Goal: Find specific page/section: Find specific page/section

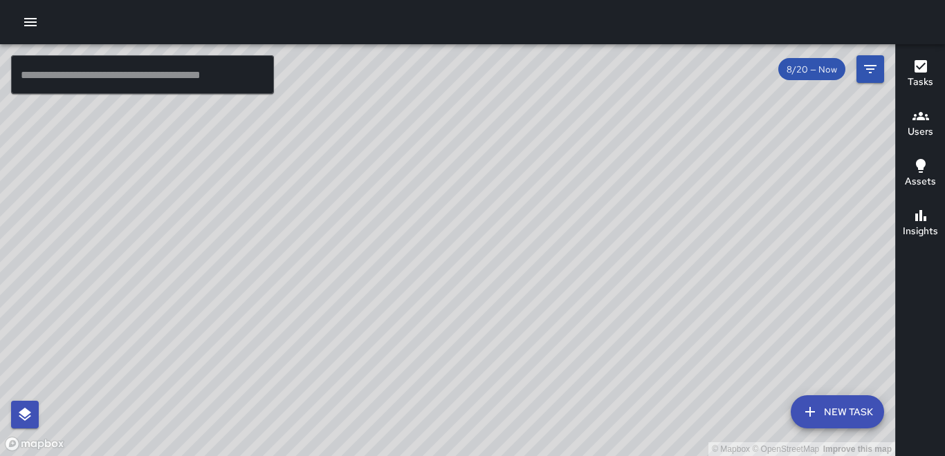
drag, startPoint x: 540, startPoint y: 218, endPoint x: 521, endPoint y: 301, distance: 85.2
click at [454, 301] on div "© Mapbox © OpenStreetMap Improve this map" at bounding box center [447, 250] width 895 height 412
click at [454, 67] on icon "Filters" at bounding box center [870, 69] width 17 height 17
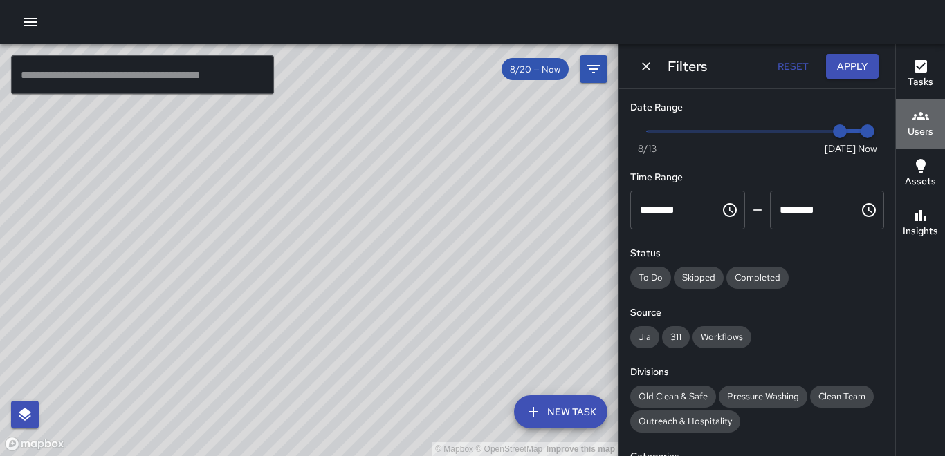
click at [454, 115] on icon "button" at bounding box center [920, 116] width 17 height 8
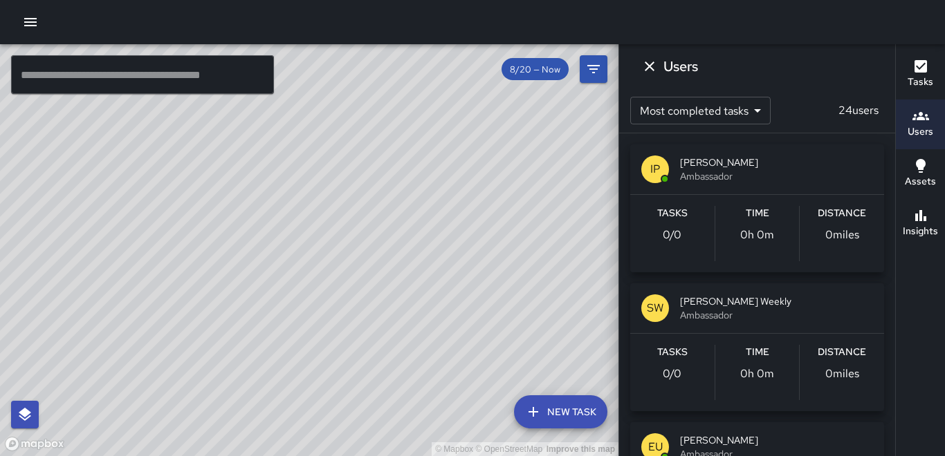
click at [454, 71] on div "Users Most completed tasks * ​ 24 users IP [PERSON_NAME] Ambassador Tasks 0 / 0…" at bounding box center [756, 250] width 277 height 412
click at [454, 68] on icon "Dismiss" at bounding box center [649, 66] width 17 height 17
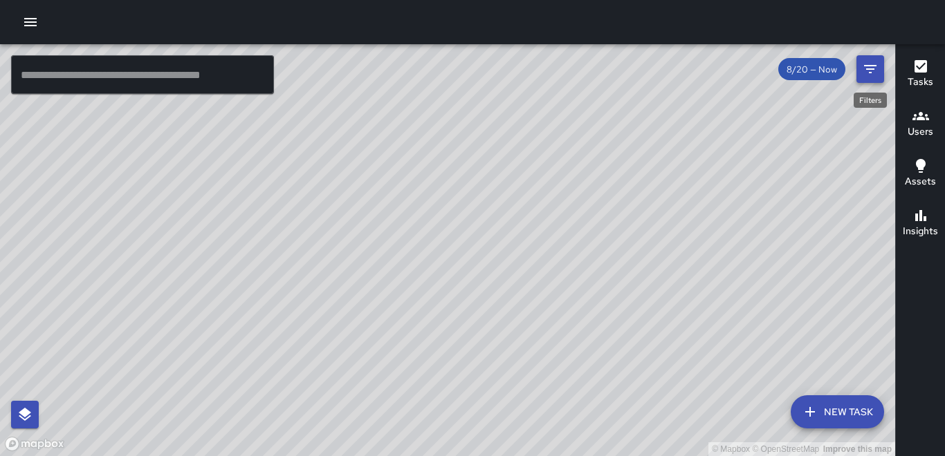
click at [454, 78] on button "Filters" at bounding box center [870, 69] width 28 height 28
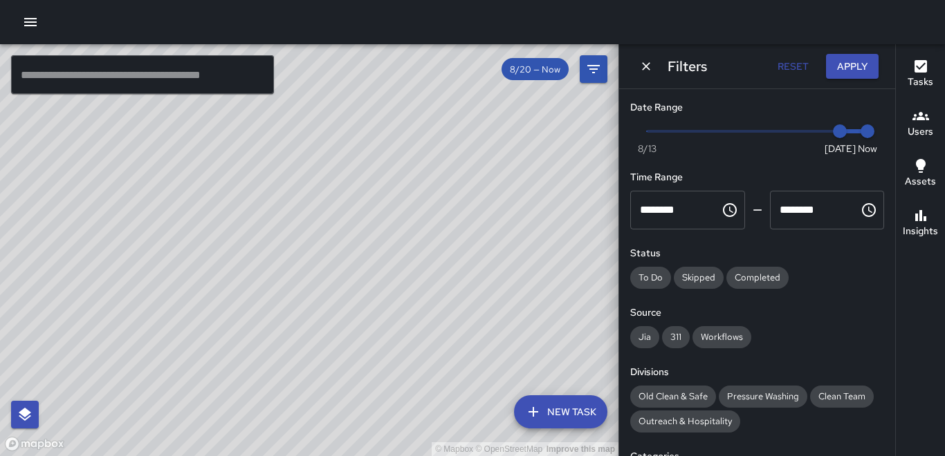
click at [454, 140] on span "Now [DATE] [DATE] 7:23 am" at bounding box center [757, 131] width 221 height 21
click at [454, 130] on span at bounding box center [757, 131] width 221 height 3
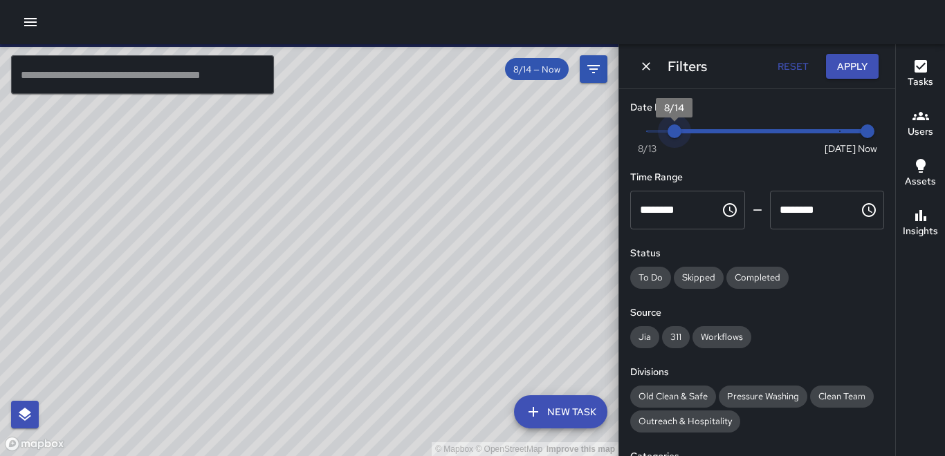
drag, startPoint x: 663, startPoint y: 129, endPoint x: 656, endPoint y: 130, distance: 7.6
click at [454, 130] on span at bounding box center [757, 131] width 221 height 3
type input "*"
drag, startPoint x: 826, startPoint y: 130, endPoint x: 711, endPoint y: 131, distance: 114.8
click at [454, 131] on span "Now [DATE] 8/13 8/20" at bounding box center [757, 131] width 221 height 21
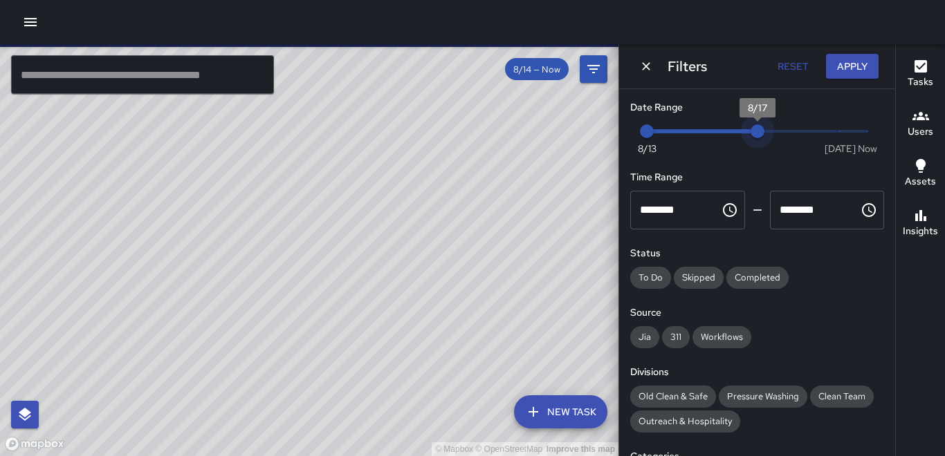
drag, startPoint x: 826, startPoint y: 131, endPoint x: 688, endPoint y: 134, distance: 137.7
click at [454, 134] on span "Now [DATE] 8/13 8/17" at bounding box center [757, 131] width 221 height 21
click at [454, 133] on span "Now [DATE] 8/13 8/15" at bounding box center [757, 131] width 221 height 21
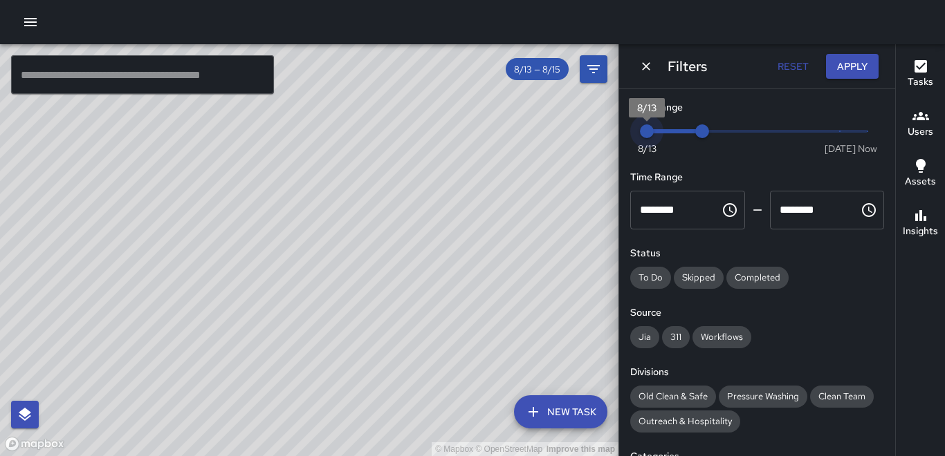
click at [454, 136] on span "8/13" at bounding box center [647, 131] width 14 height 14
drag, startPoint x: 419, startPoint y: 288, endPoint x: 422, endPoint y: 233, distance: 54.7
click at [422, 233] on div "© Mapbox © OpenStreetMap Improve this map" at bounding box center [309, 250] width 618 height 412
click at [454, 131] on span "8/13" at bounding box center [647, 131] width 14 height 14
click at [454, 70] on icon "Filters" at bounding box center [593, 69] width 12 height 8
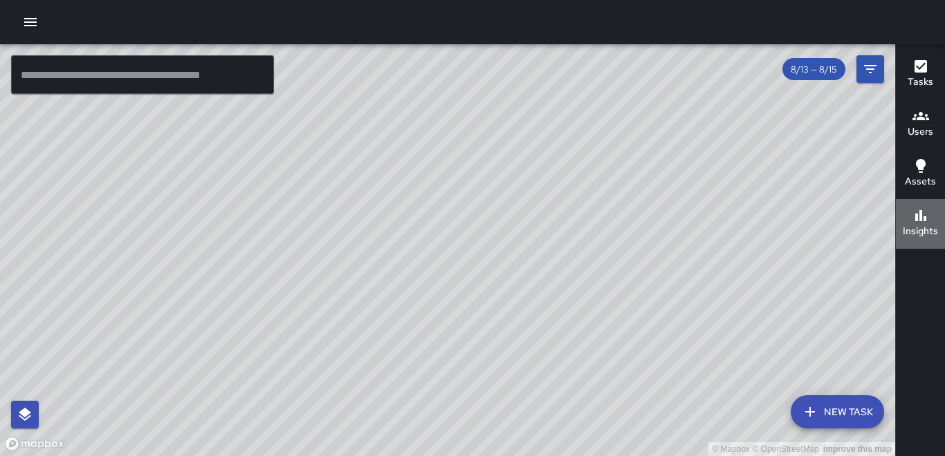
click at [454, 228] on h6 "Insights" at bounding box center [919, 231] width 35 height 15
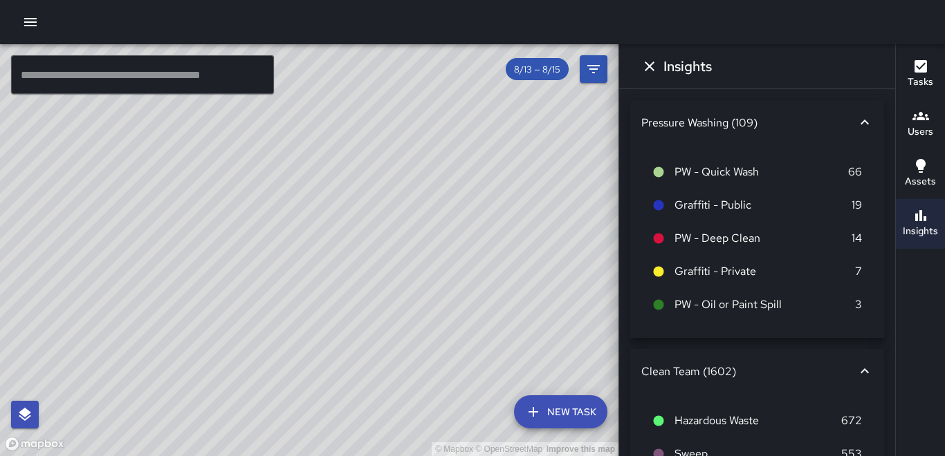
click at [454, 73] on div "Insights Pressure Washing (109) PW - Quick Wash 66 Graffiti - Public 19 PW - De…" at bounding box center [756, 250] width 277 height 412
click at [454, 299] on div "Tasks Users Assets Insights" at bounding box center [920, 250] width 50 height 412
click at [454, 65] on icon "Dismiss" at bounding box center [649, 66] width 17 height 17
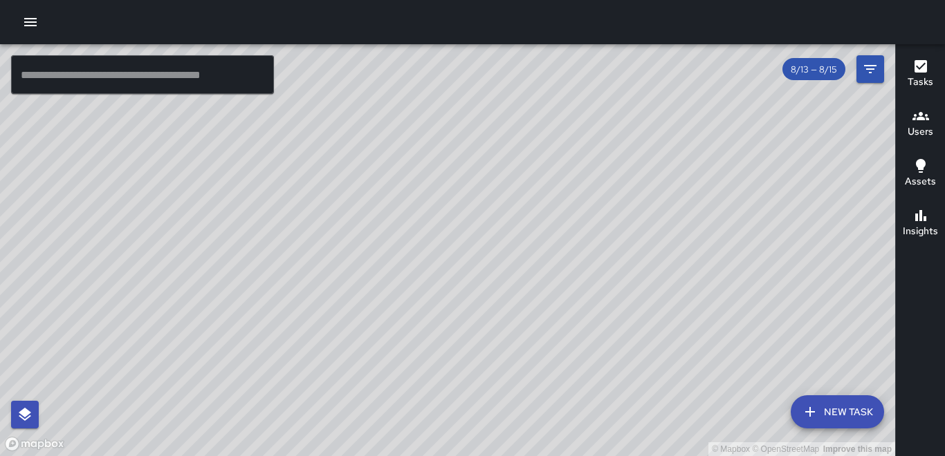
drag, startPoint x: 611, startPoint y: 205, endPoint x: 561, endPoint y: 233, distance: 57.6
click at [454, 233] on div "© Mapbox © OpenStreetMap Improve this map" at bounding box center [447, 250] width 895 height 412
drag, startPoint x: 561, startPoint y: 229, endPoint x: 553, endPoint y: 245, distance: 17.9
click at [454, 245] on div "© Mapbox © OpenStreetMap Improve this map" at bounding box center [447, 250] width 895 height 412
click at [454, 68] on icon "Filters" at bounding box center [870, 69] width 12 height 8
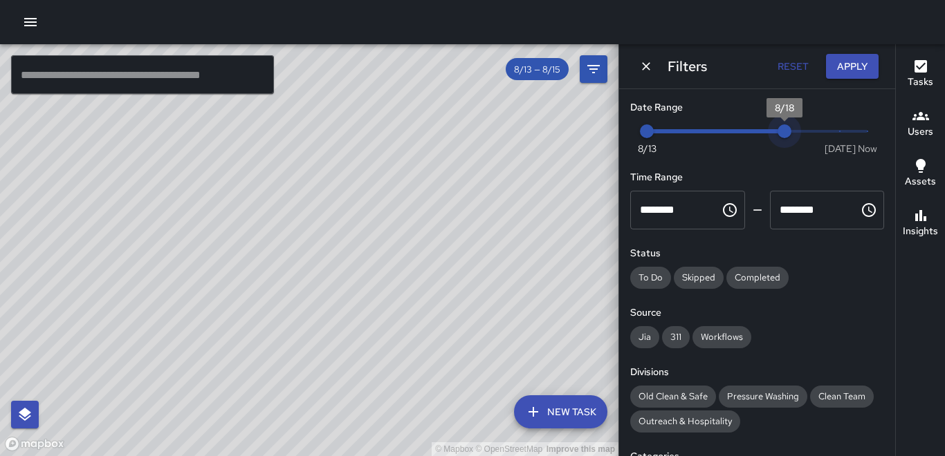
click at [454, 131] on span "Now [DATE] 8/13 8/18" at bounding box center [757, 131] width 221 height 21
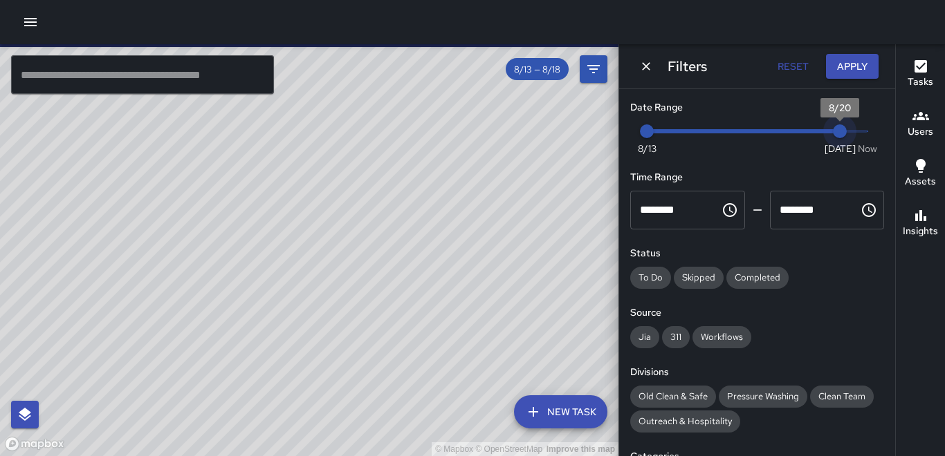
click at [454, 133] on span "Now [DATE] 8/13 8/20" at bounding box center [757, 131] width 221 height 21
click at [454, 133] on span "8/20" at bounding box center [840, 131] width 14 height 14
click at [454, 130] on span "Now [DATE] [DATE] 7:24 am" at bounding box center [757, 131] width 221 height 21
click at [454, 130] on span at bounding box center [758, 131] width 222 height 4
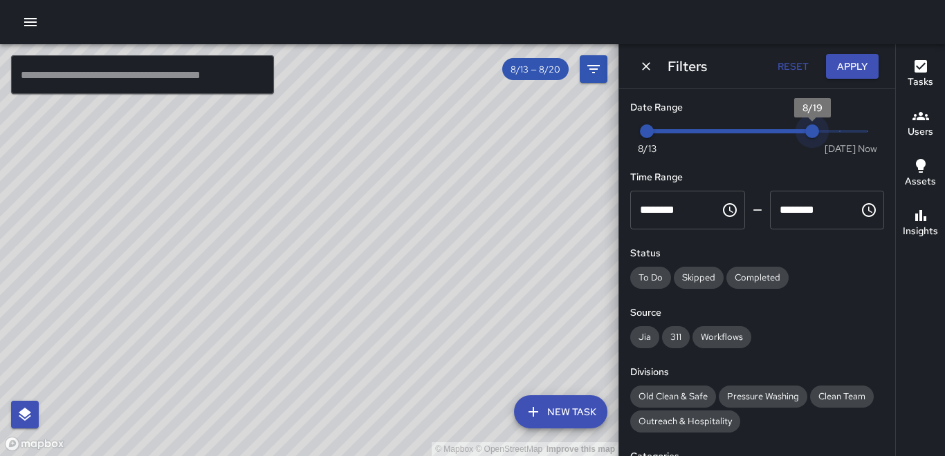
click at [454, 130] on span "Now [DATE] 8/13 8/19" at bounding box center [757, 131] width 221 height 21
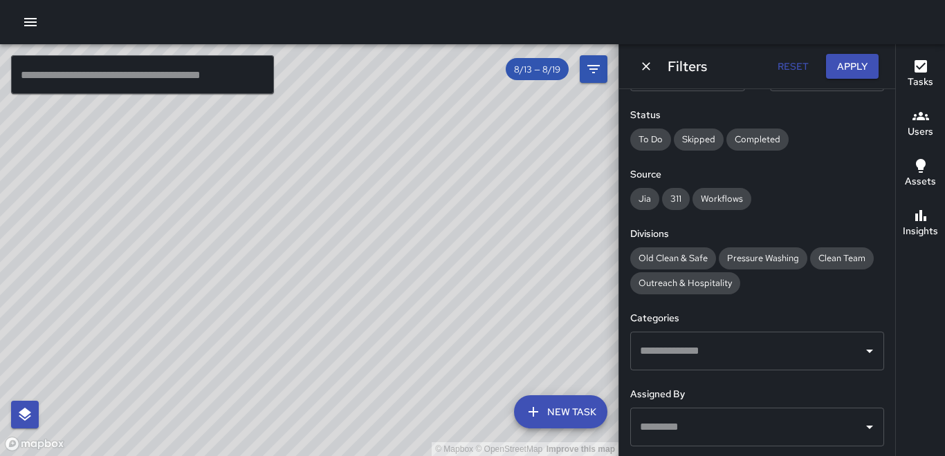
click at [454, 318] on div "Tasks Users Assets Insights" at bounding box center [920, 250] width 50 height 412
click at [454, 65] on icon "Dismiss" at bounding box center [646, 66] width 14 height 14
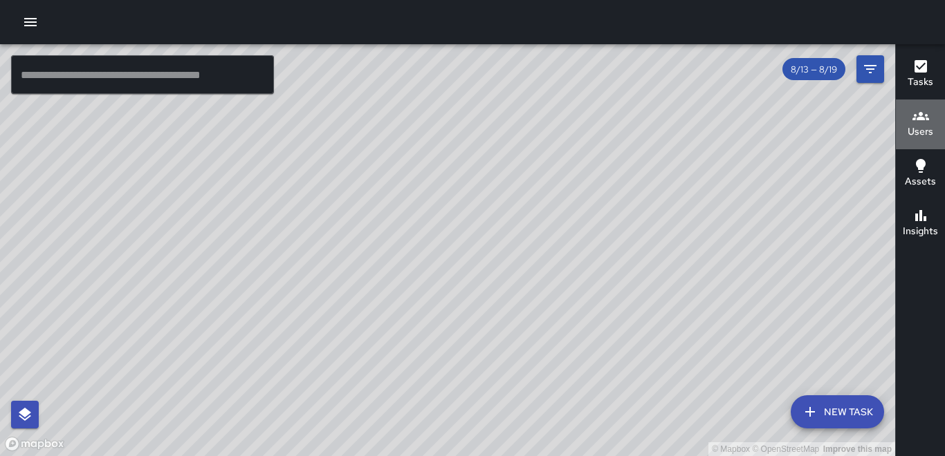
click at [454, 124] on h6 "Users" at bounding box center [920, 131] width 26 height 15
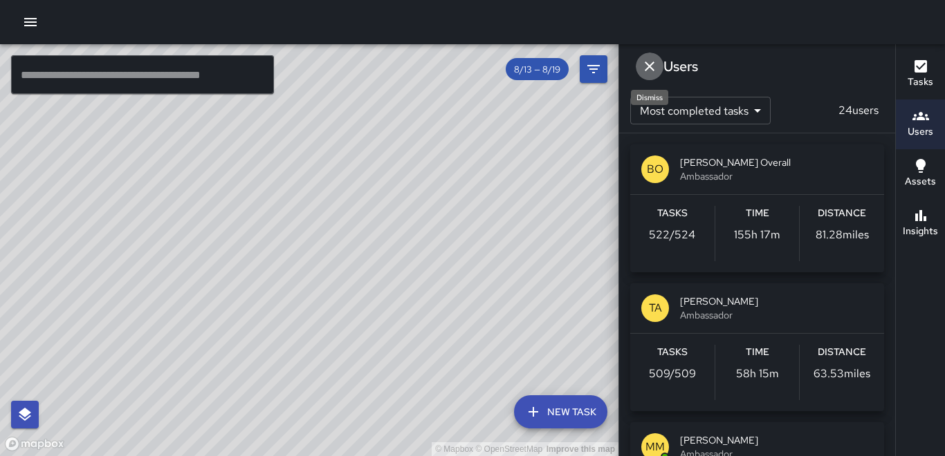
click at [454, 67] on icon "Dismiss" at bounding box center [649, 67] width 10 height 10
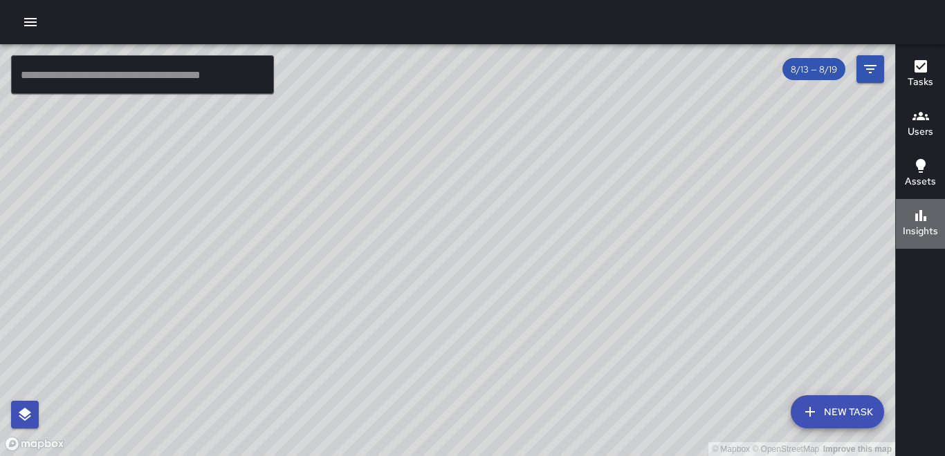
click at [454, 224] on div "Insights" at bounding box center [919, 223] width 35 height 32
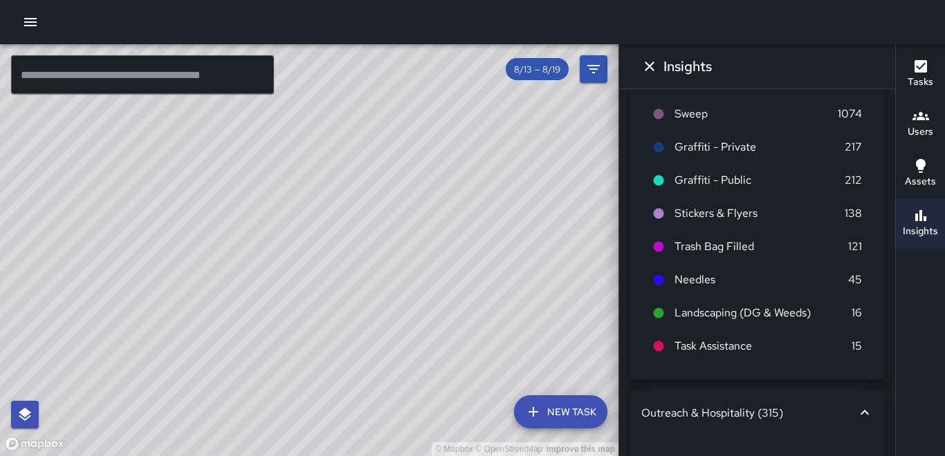
scroll to position [69, 0]
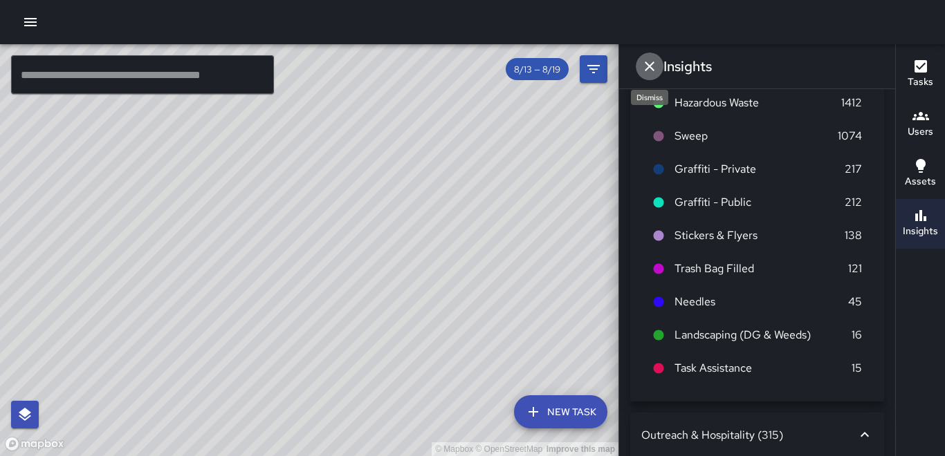
click at [454, 66] on icon "Dismiss" at bounding box center [649, 66] width 17 height 17
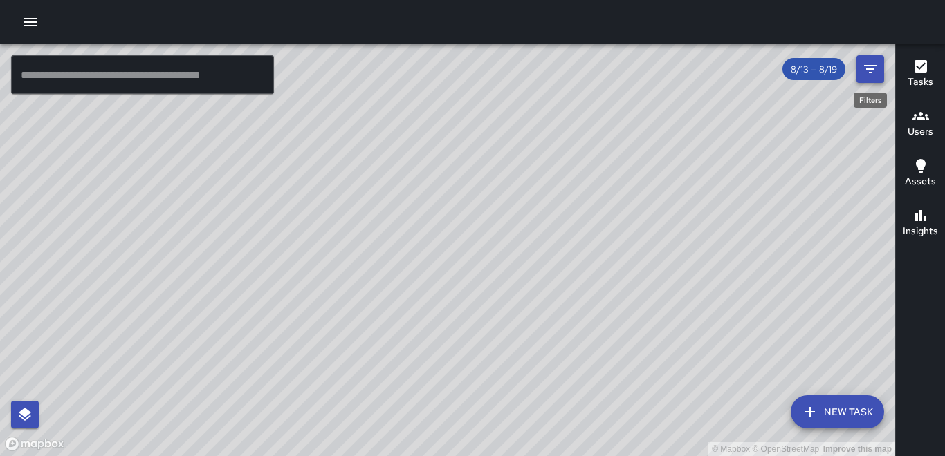
click at [454, 73] on icon "Filters" at bounding box center [870, 69] width 17 height 17
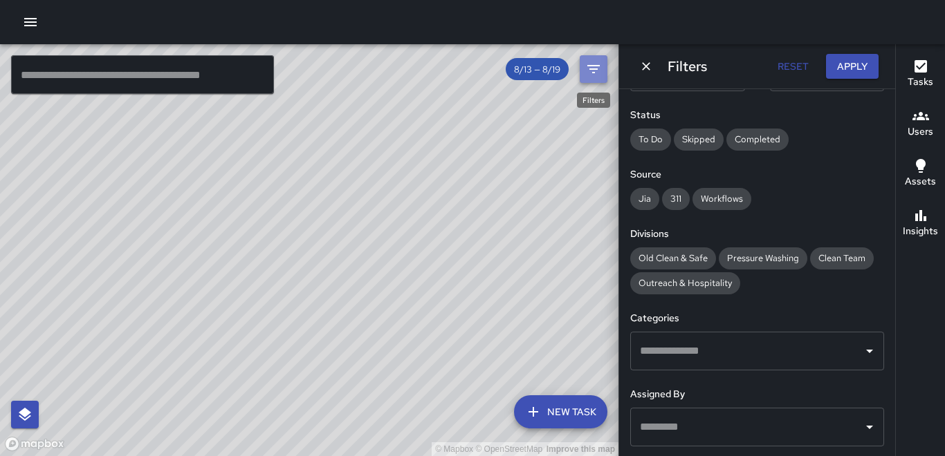
click at [454, 68] on icon "Filters" at bounding box center [593, 69] width 17 height 17
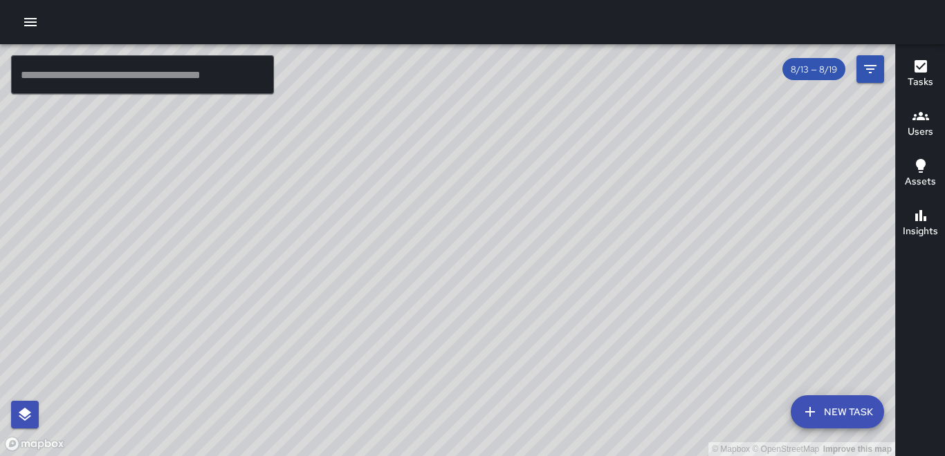
click at [454, 118] on icon "button" at bounding box center [920, 116] width 17 height 8
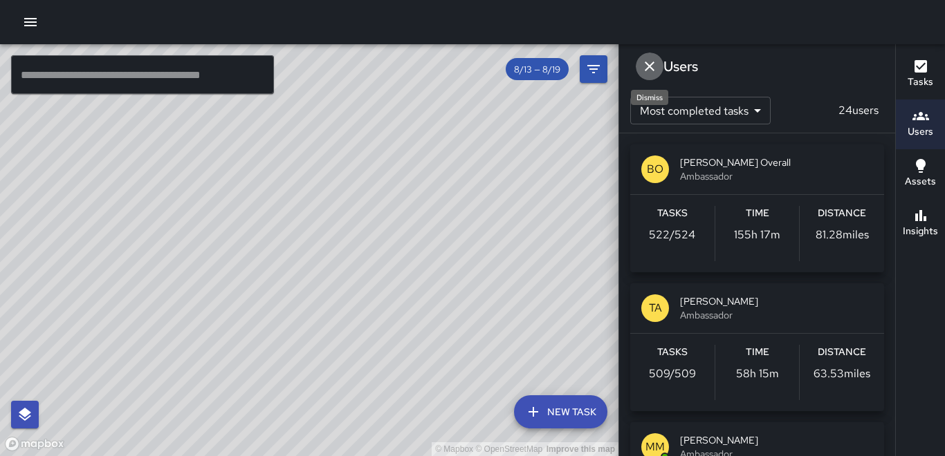
click at [454, 66] on icon "Dismiss" at bounding box center [649, 67] width 10 height 10
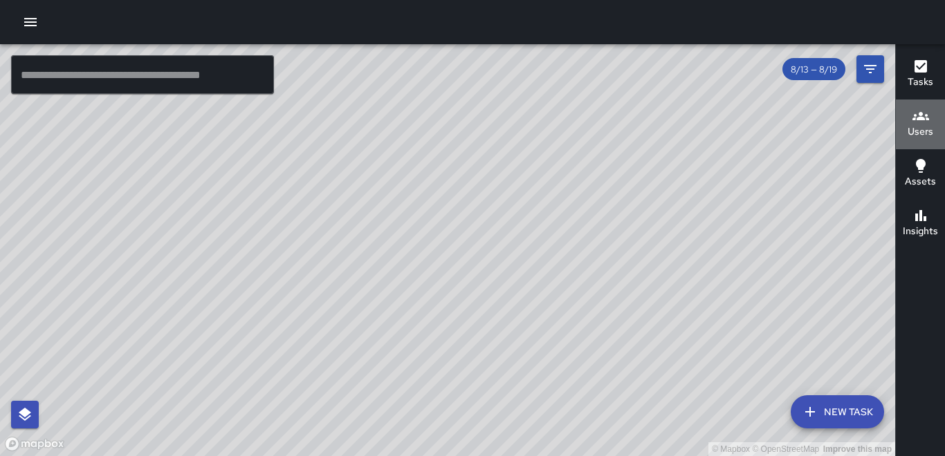
click at [454, 132] on h6 "Users" at bounding box center [920, 131] width 26 height 15
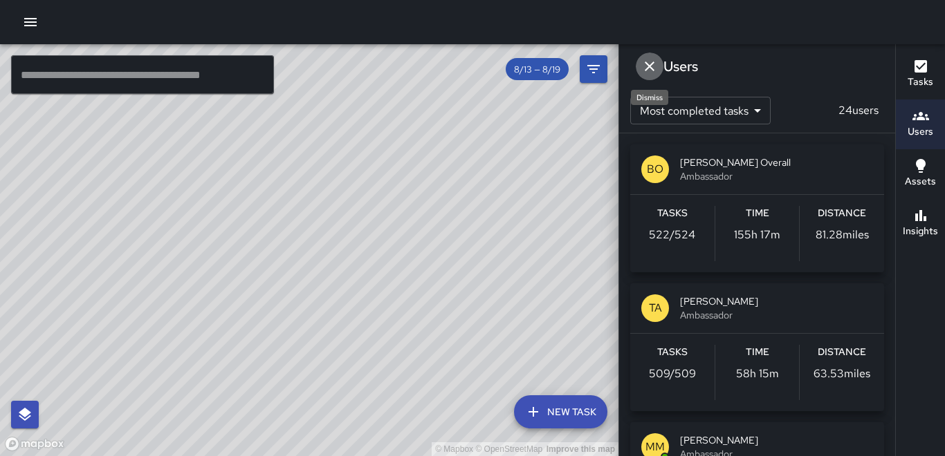
click at [454, 64] on icon "Dismiss" at bounding box center [649, 66] width 17 height 17
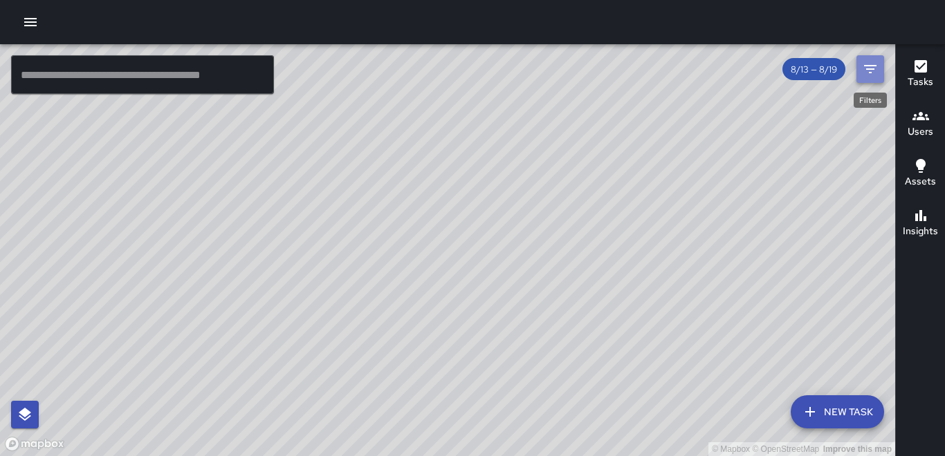
click at [454, 67] on icon "Filters" at bounding box center [870, 69] width 17 height 17
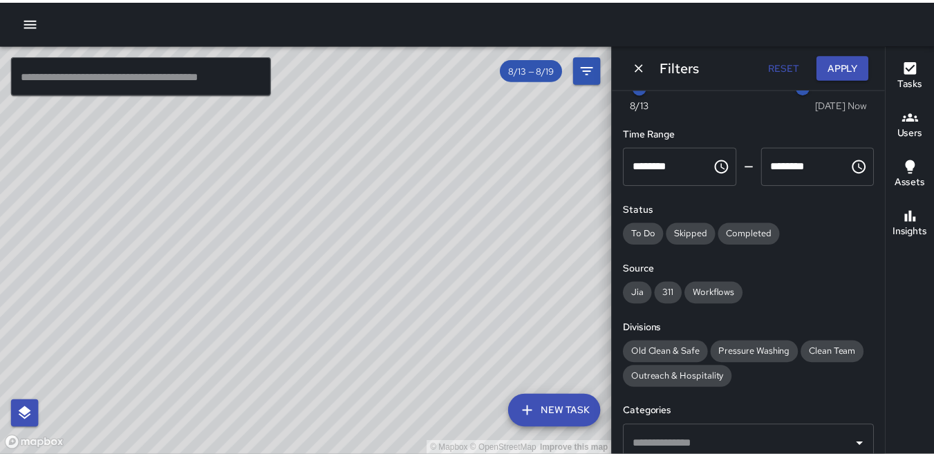
scroll to position [0, 0]
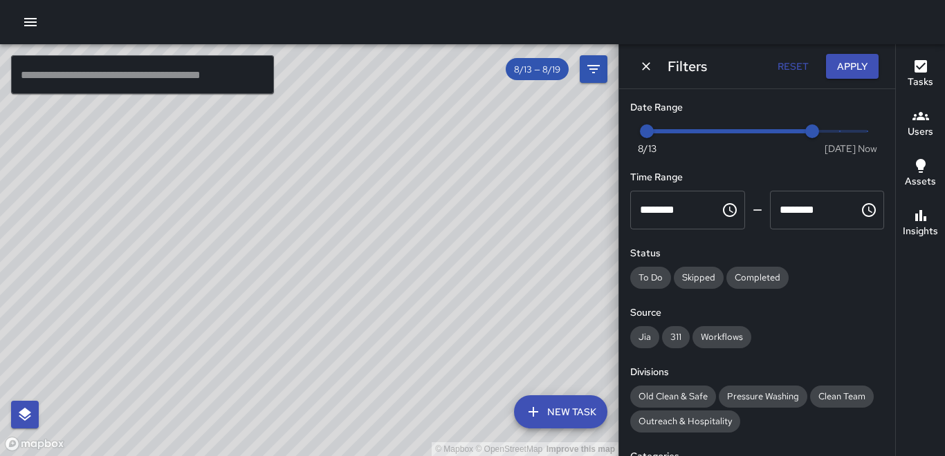
type input "*"
click at [454, 133] on span "Now [DATE] [DATE] 7:25 am" at bounding box center [757, 131] width 221 height 21
click at [454, 133] on span "7:25 am" at bounding box center [867, 131] width 14 height 14
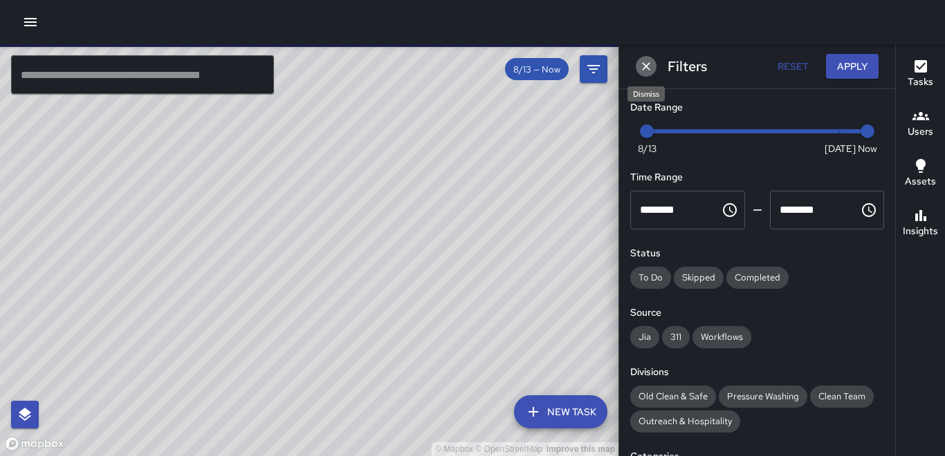
click at [454, 63] on icon "Dismiss" at bounding box center [646, 66] width 8 height 8
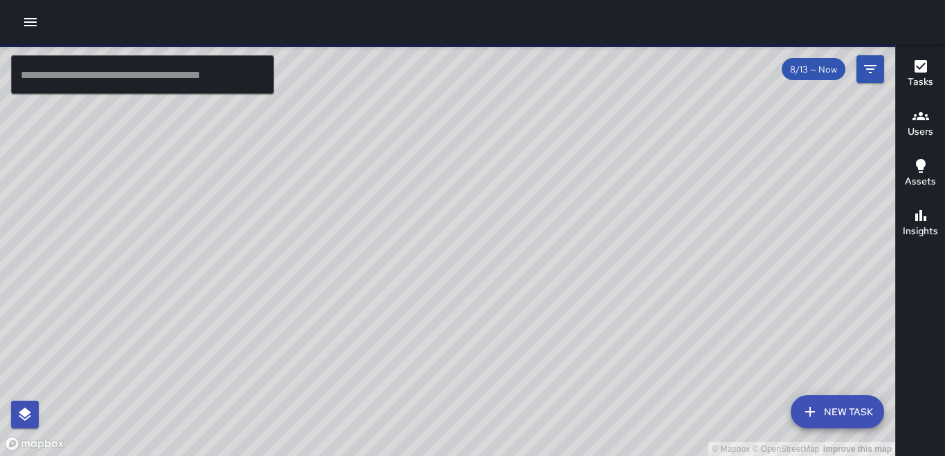
drag, startPoint x: 604, startPoint y: 227, endPoint x: 620, endPoint y: 241, distance: 21.5
click at [454, 243] on div "© Mapbox © OpenStreetMap Improve this map" at bounding box center [447, 250] width 895 height 412
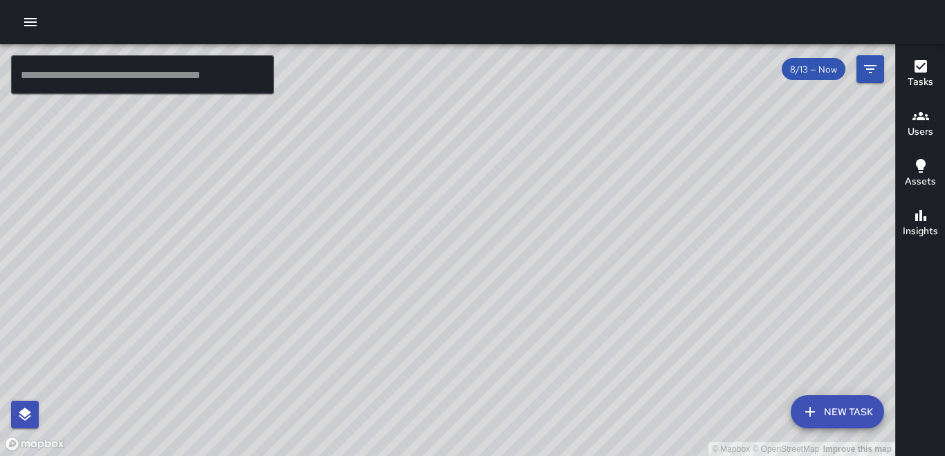
click at [25, 25] on icon "button" at bounding box center [30, 22] width 12 height 8
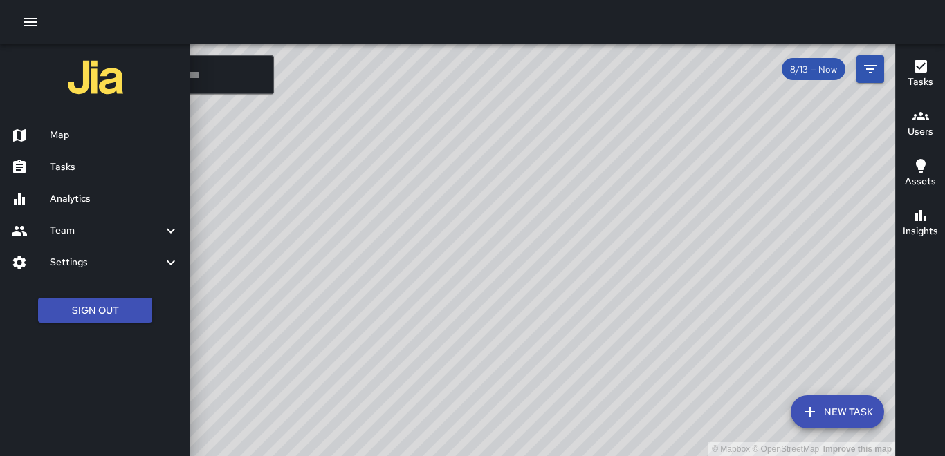
click at [78, 132] on h6 "Map" at bounding box center [114, 135] width 129 height 15
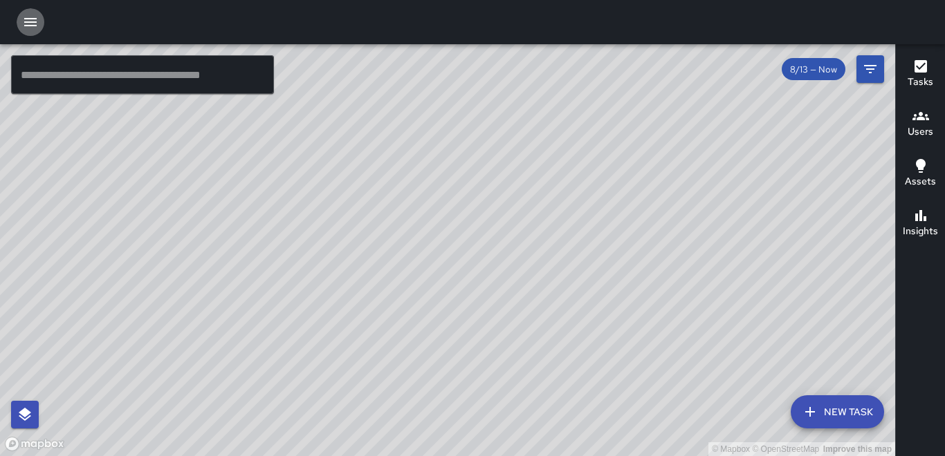
click at [36, 18] on icon "button" at bounding box center [30, 22] width 12 height 8
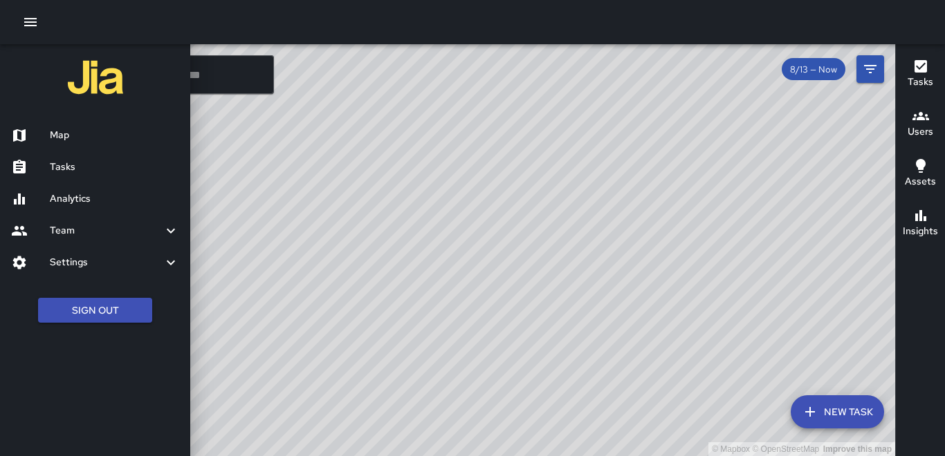
click at [74, 160] on h6 "Tasks" at bounding box center [114, 167] width 129 height 15
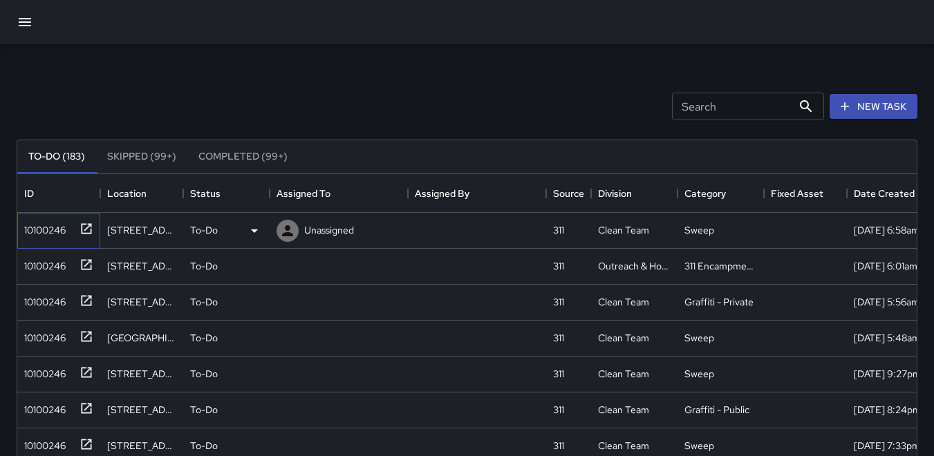
click at [43, 225] on div "10100246" at bounding box center [42, 227] width 47 height 19
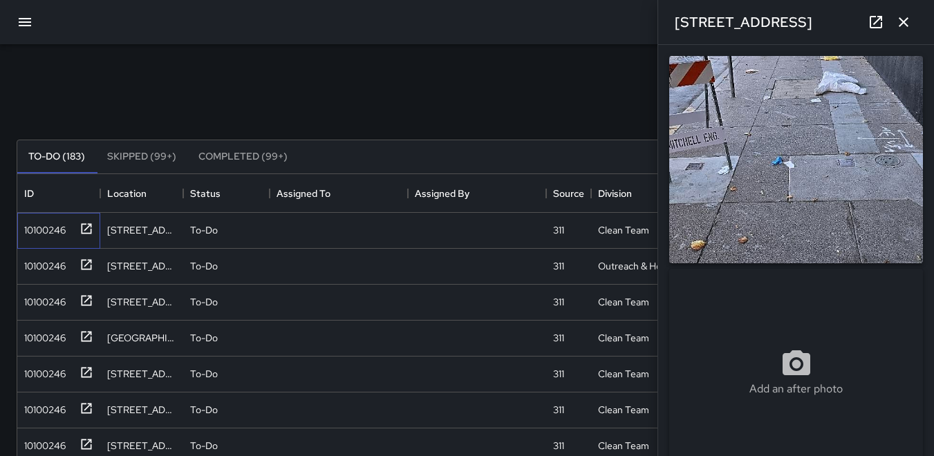
type input "**********"
click at [454, 161] on img at bounding box center [796, 159] width 254 height 207
click at [50, 263] on div "10100246" at bounding box center [42, 263] width 47 height 19
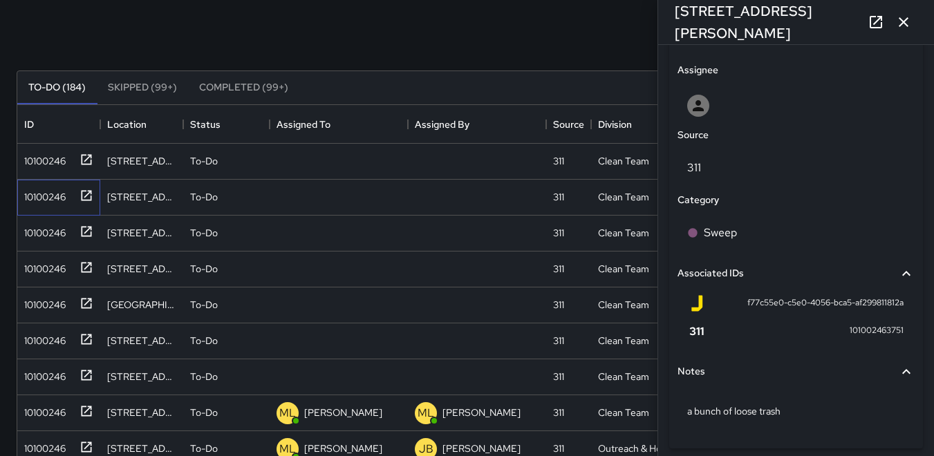
scroll to position [743, 0]
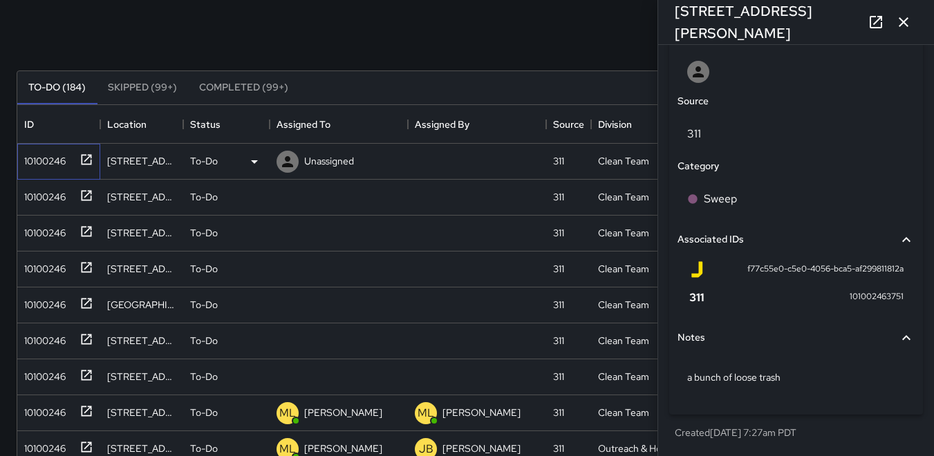
click at [37, 162] on div "10100246" at bounding box center [42, 158] width 47 height 19
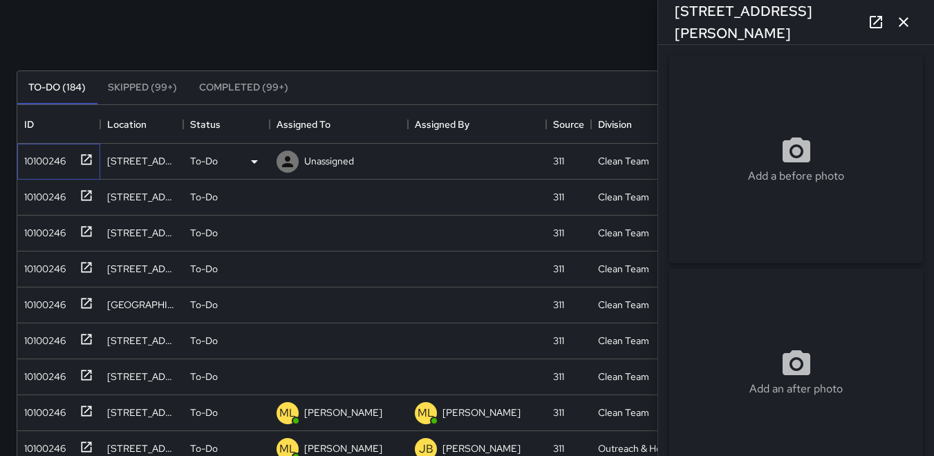
type input "**********"
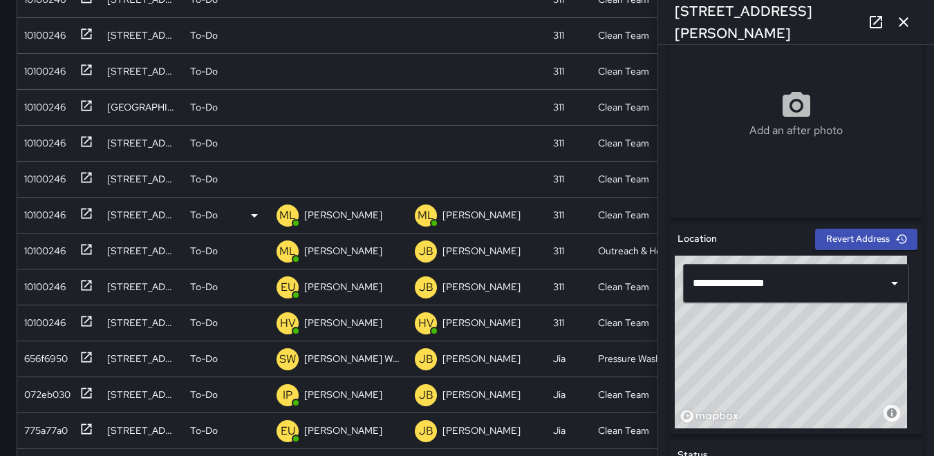
scroll to position [84, 0]
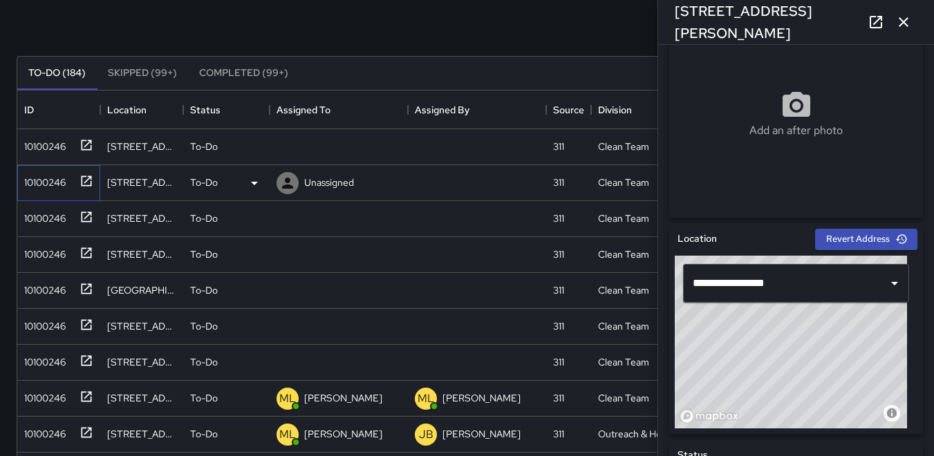
click at [51, 181] on div "10100246" at bounding box center [42, 179] width 47 height 19
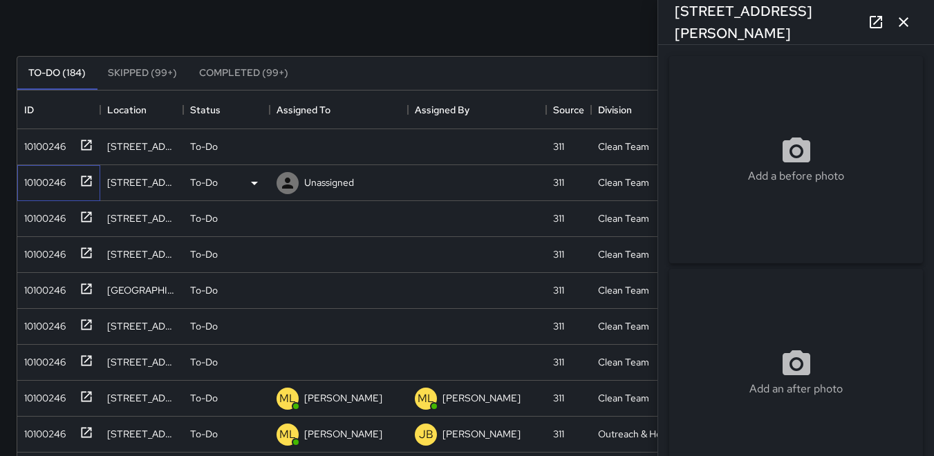
type input "**********"
click at [454, 24] on icon "button" at bounding box center [903, 22] width 17 height 17
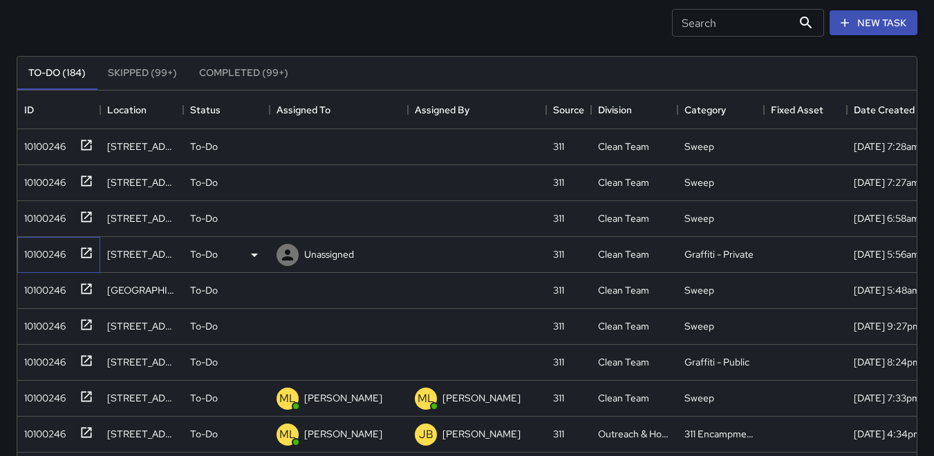
click at [46, 257] on div "10100246" at bounding box center [42, 251] width 47 height 19
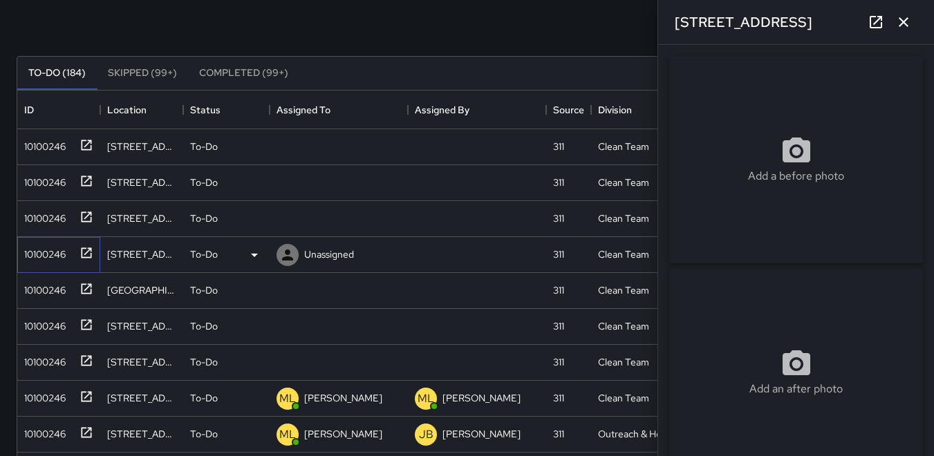
type input "**********"
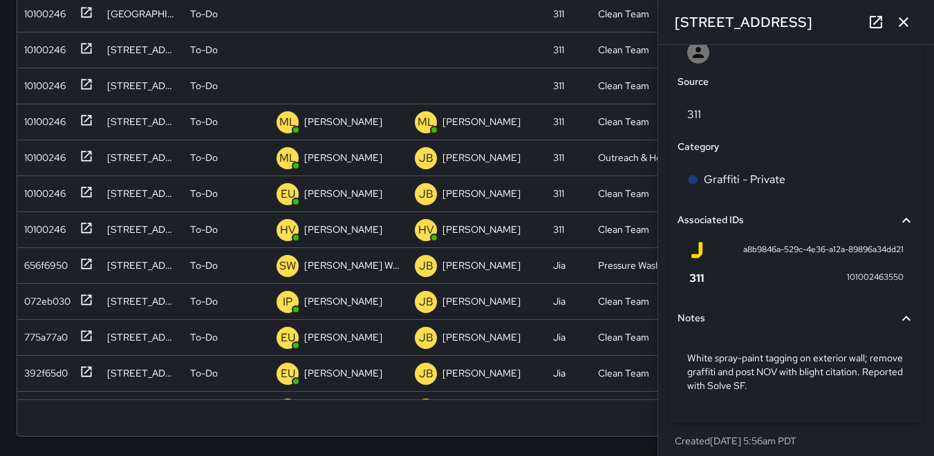
scroll to position [770, 0]
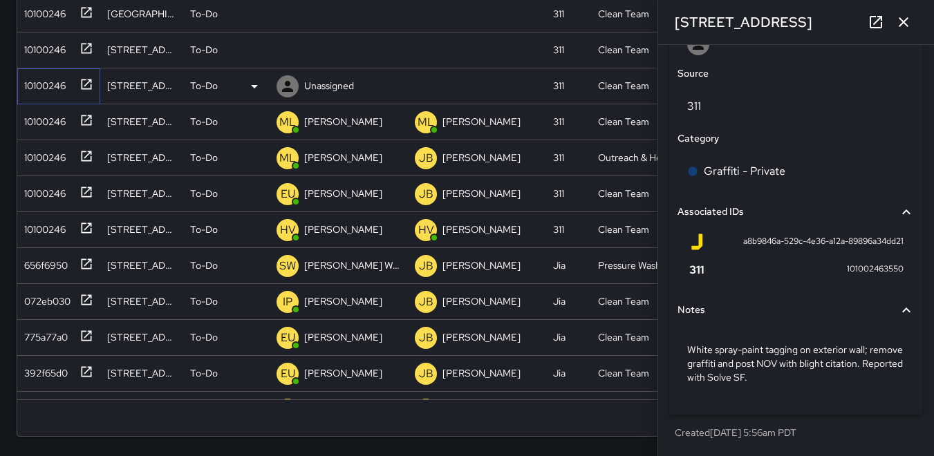
click at [34, 89] on div "10100246" at bounding box center [42, 82] width 47 height 19
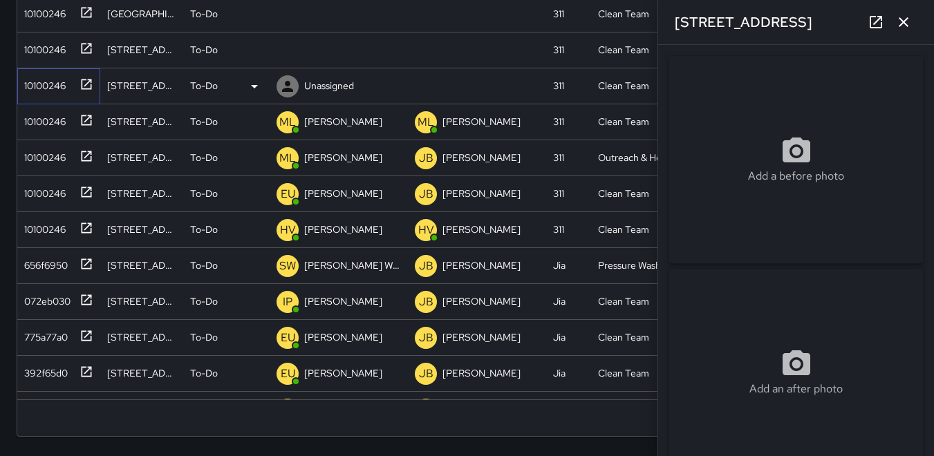
type input "**********"
click at [454, 21] on icon "button" at bounding box center [904, 22] width 10 height 10
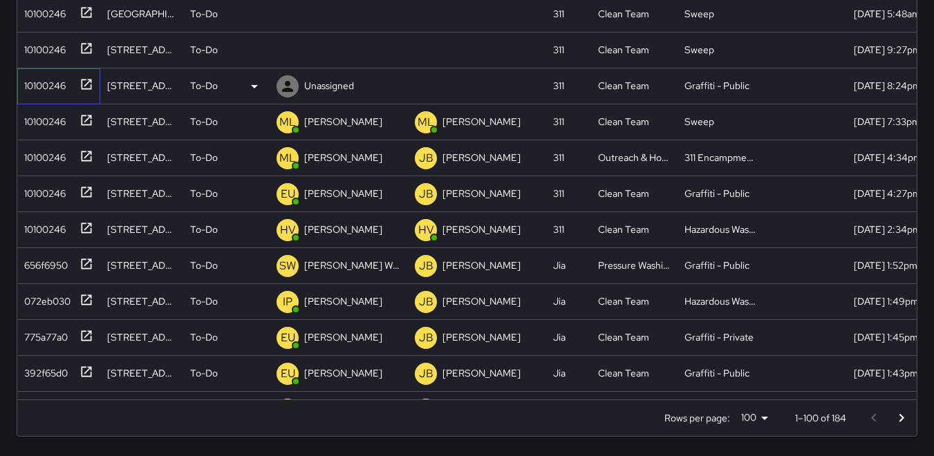
click at [37, 77] on div "10100246" at bounding box center [42, 82] width 47 height 19
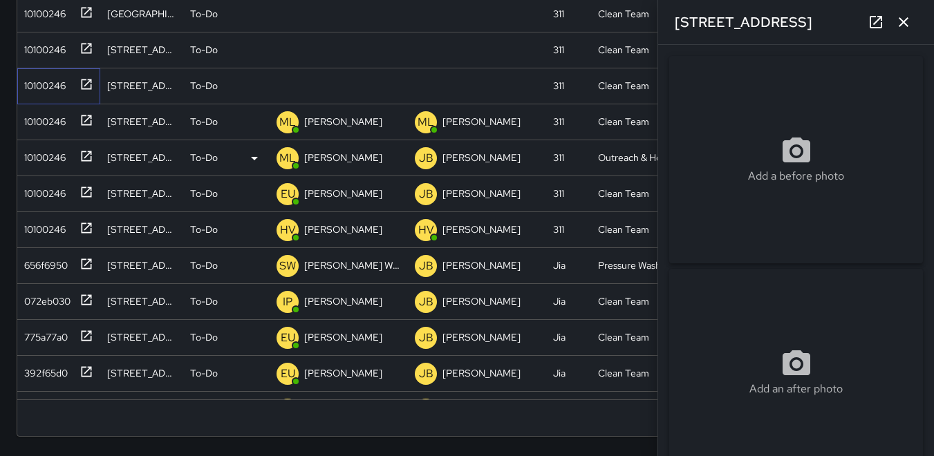
type input "**********"
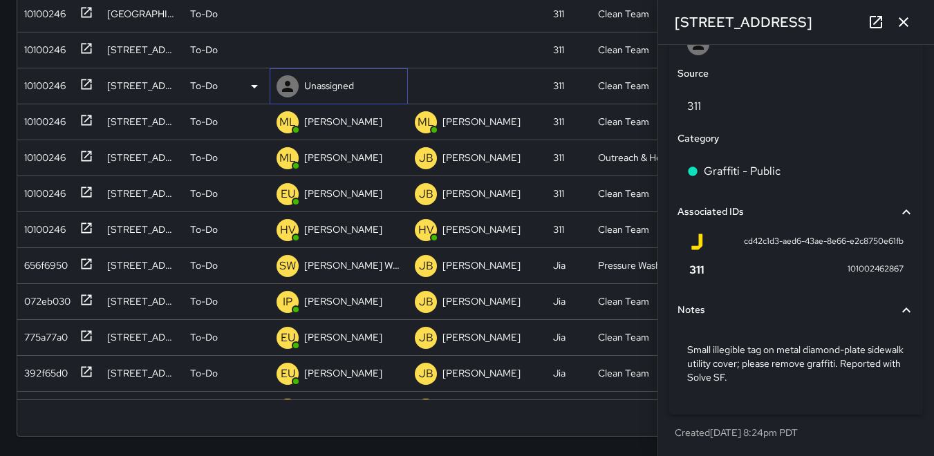
click at [288, 91] on icon at bounding box center [287, 86] width 11 height 11
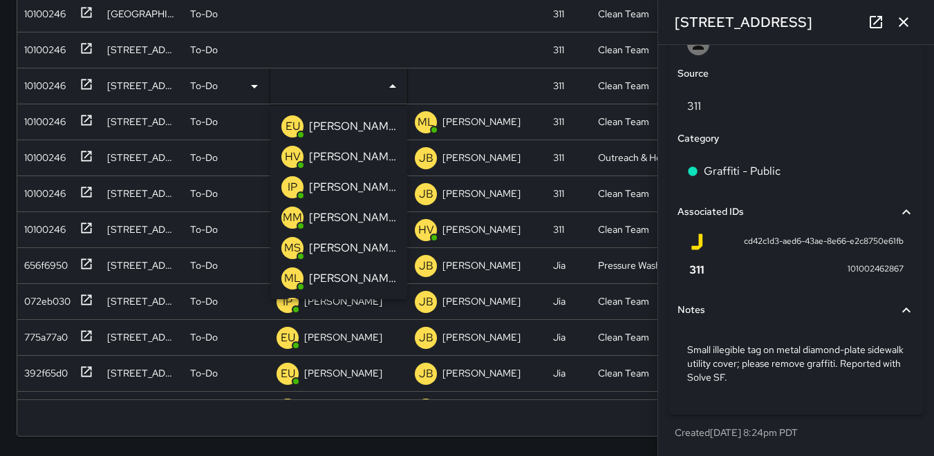
click at [287, 122] on p "EU" at bounding box center [293, 126] width 15 height 17
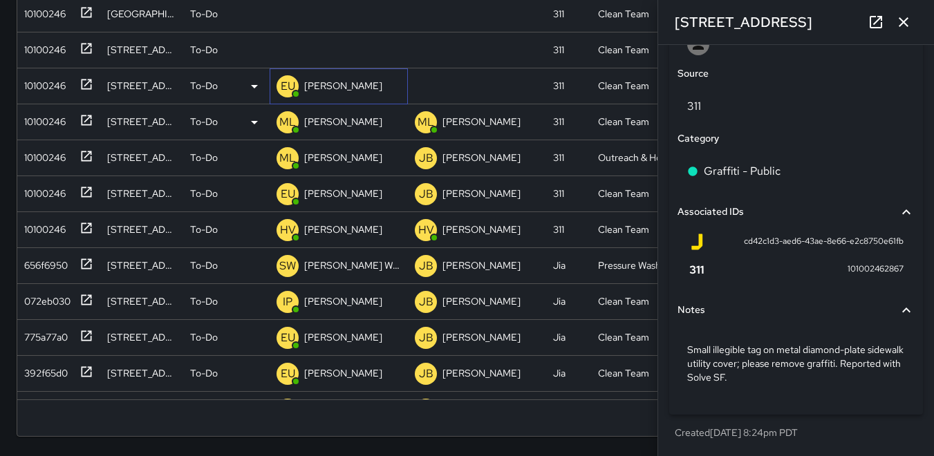
scroll to position [835, 0]
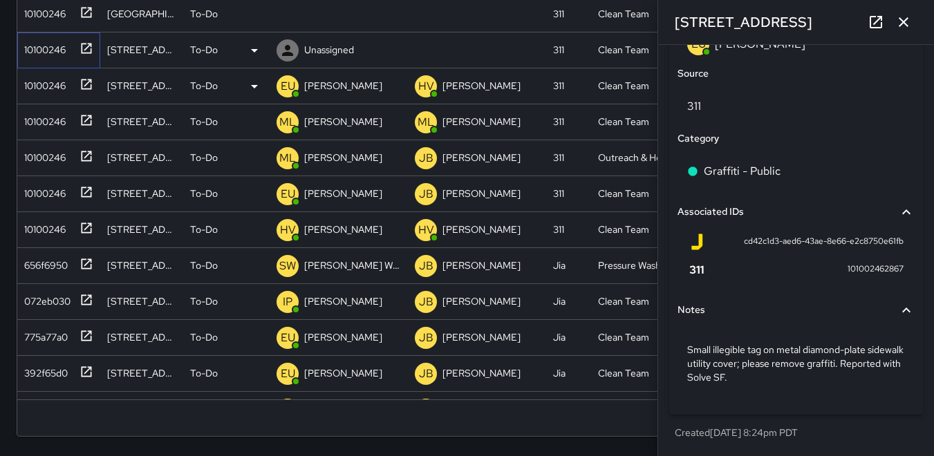
click at [41, 52] on div "10100246" at bounding box center [42, 46] width 47 height 19
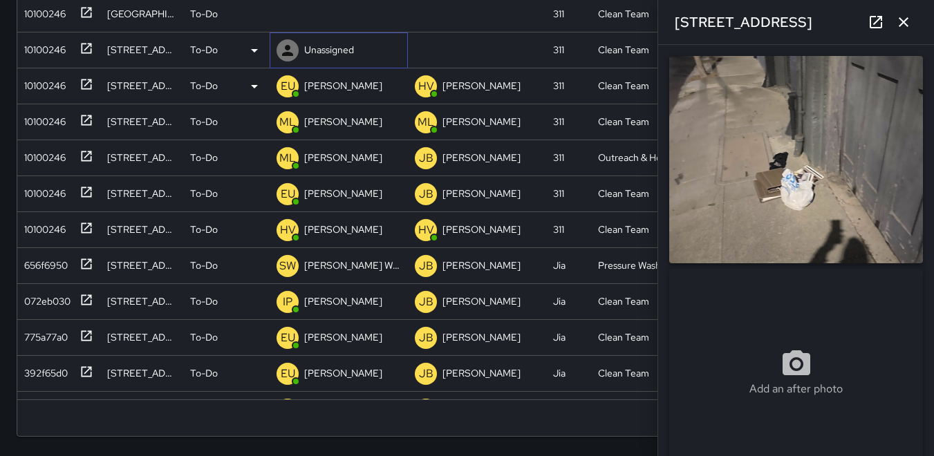
click at [295, 51] on icon at bounding box center [287, 50] width 17 height 17
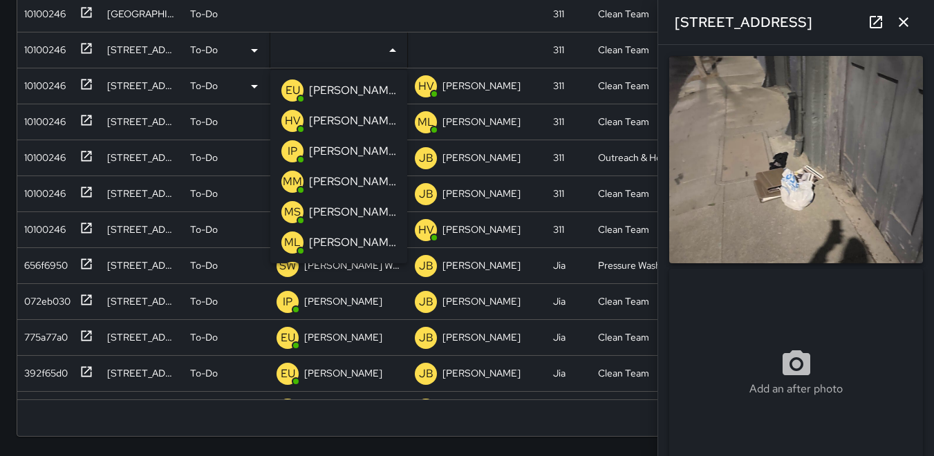
click at [289, 149] on p "IP" at bounding box center [293, 151] width 10 height 17
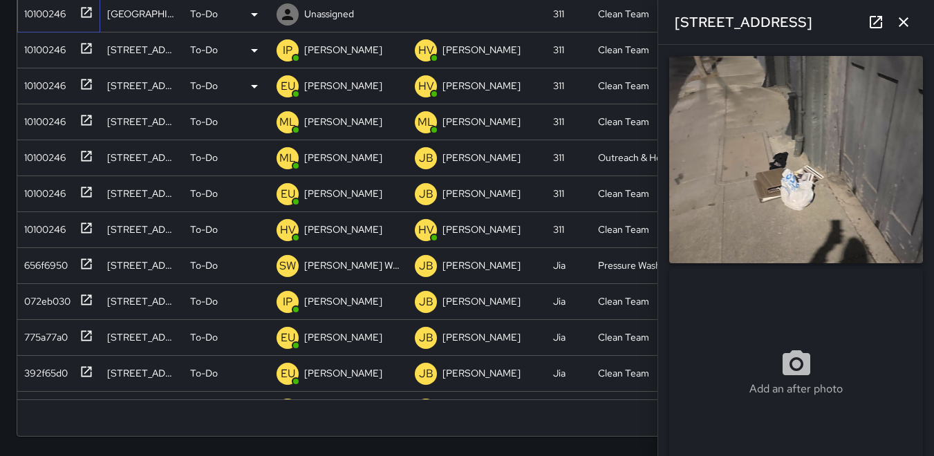
click at [31, 12] on div "10100246" at bounding box center [42, 10] width 47 height 19
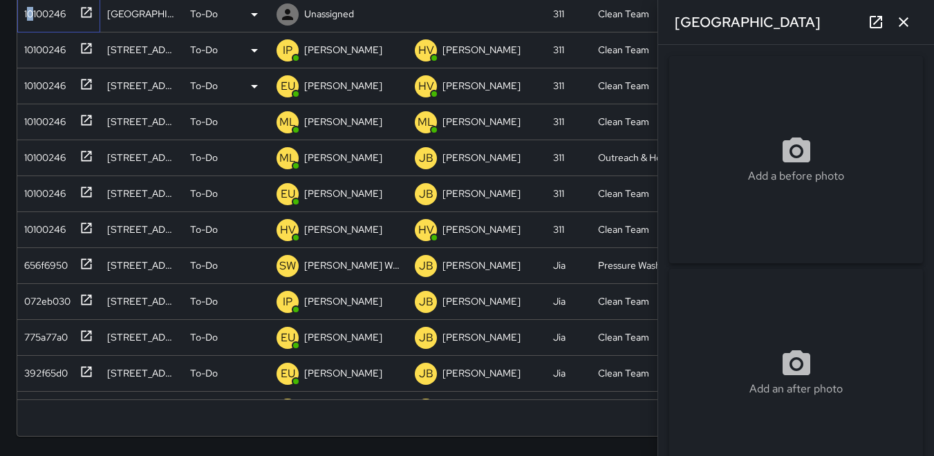
type input "**********"
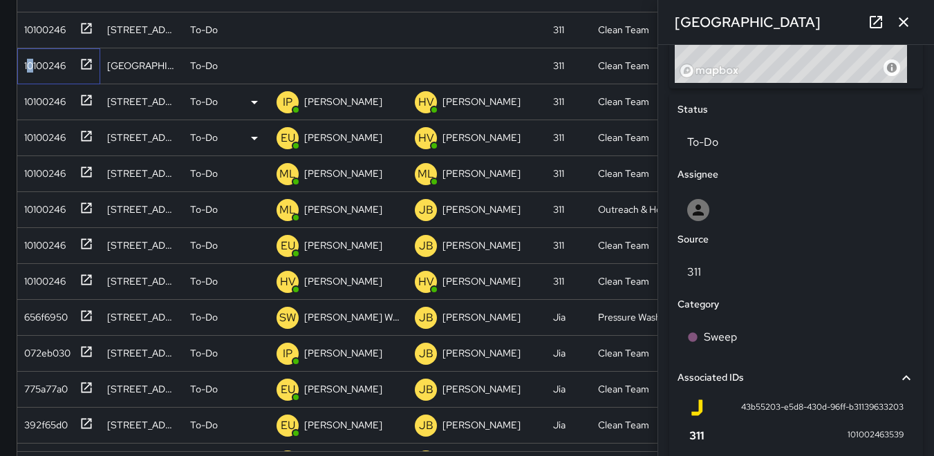
scroll to position [222, 0]
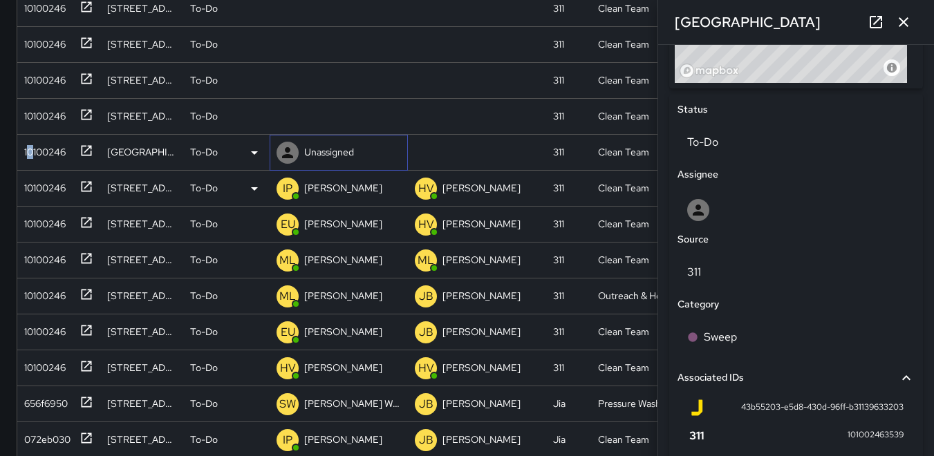
click at [288, 154] on icon at bounding box center [287, 152] width 11 height 11
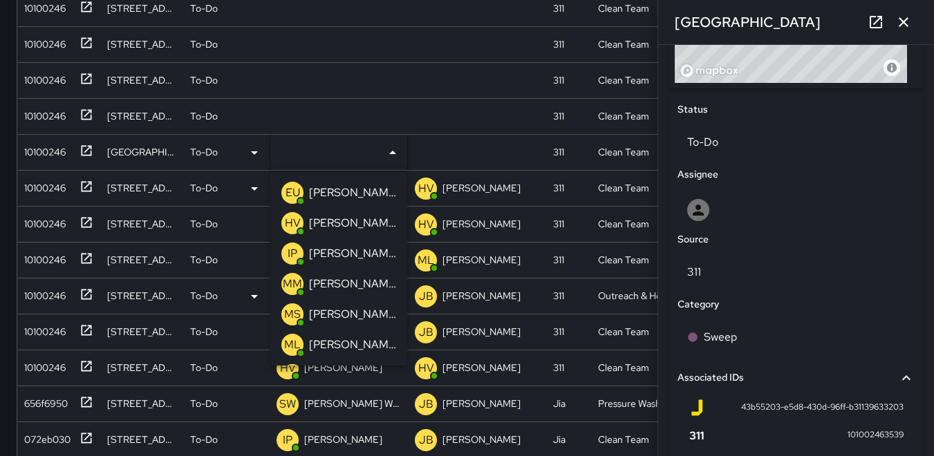
drag, startPoint x: 293, startPoint y: 315, endPoint x: 286, endPoint y: 299, distance: 16.7
click at [290, 314] on p "MS" at bounding box center [292, 314] width 17 height 17
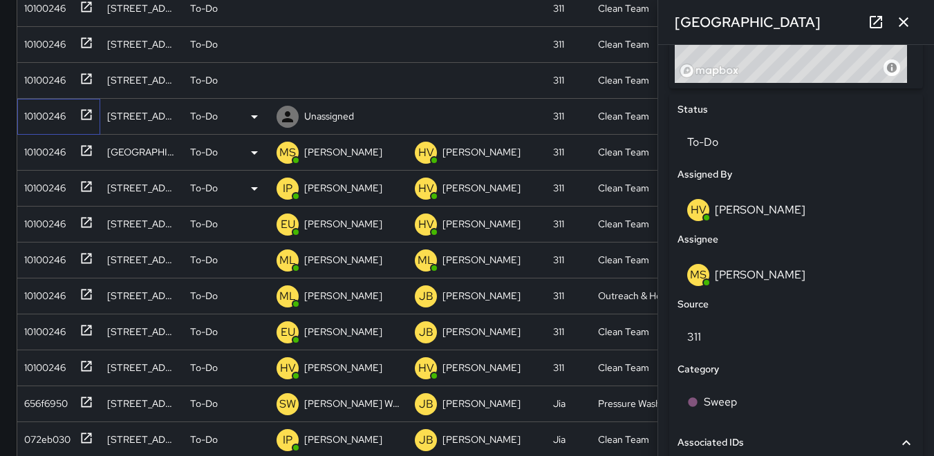
click at [37, 109] on div "10100246" at bounding box center [42, 113] width 47 height 19
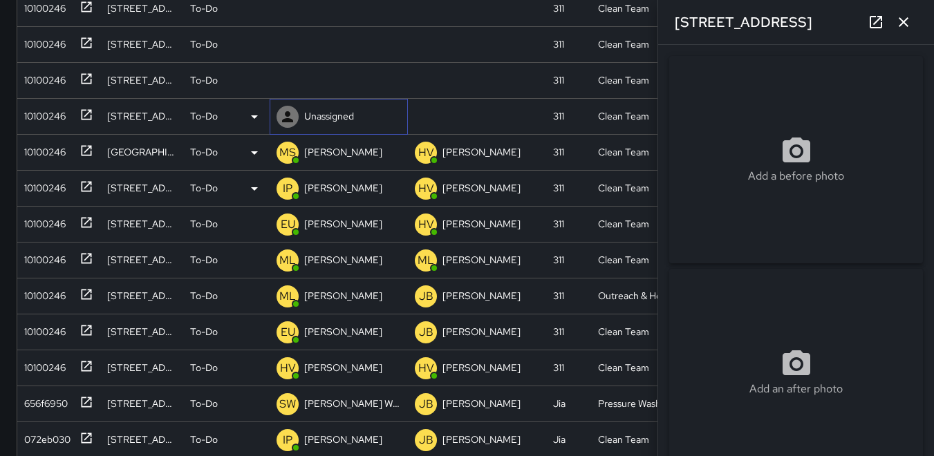
click at [286, 119] on icon at bounding box center [287, 116] width 11 height 11
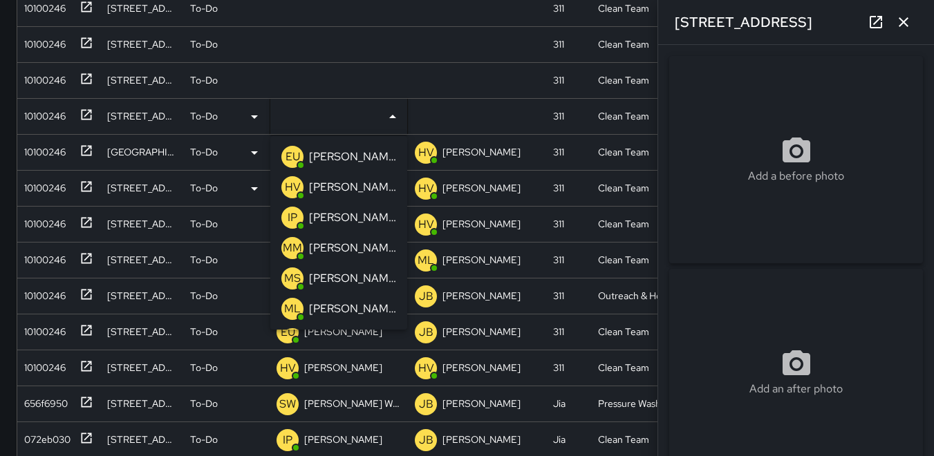
click at [297, 188] on p "HV" at bounding box center [293, 187] width 16 height 17
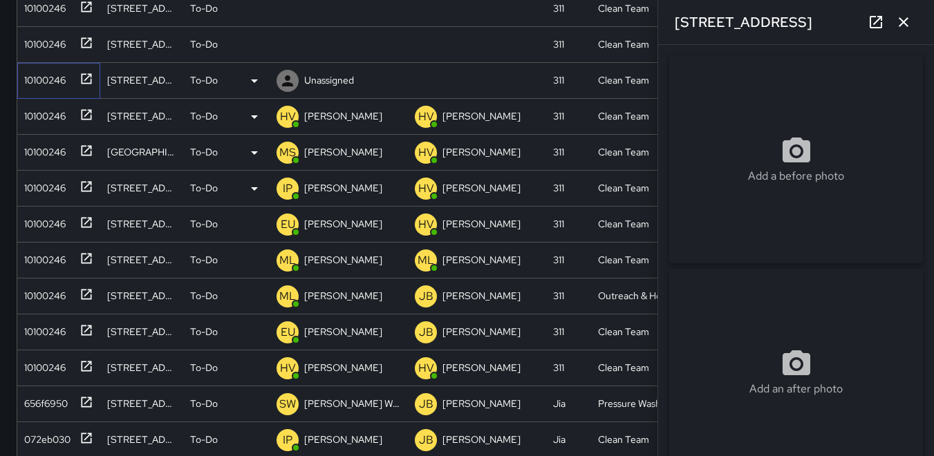
click at [24, 77] on div "10100246" at bounding box center [42, 77] width 47 height 19
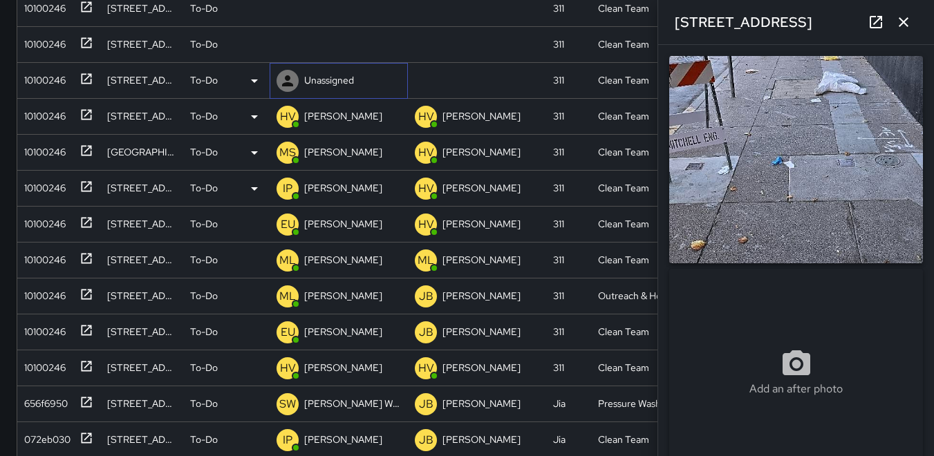
click at [288, 82] on icon at bounding box center [287, 81] width 17 height 17
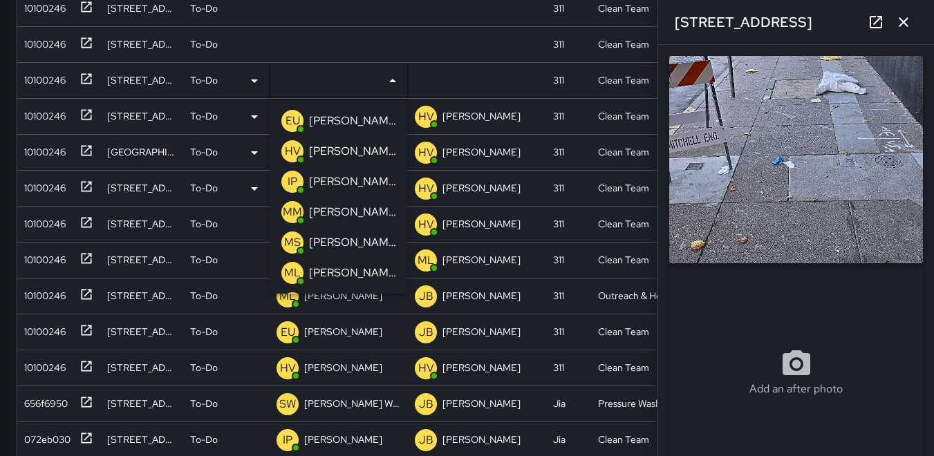
drag, startPoint x: 294, startPoint y: 183, endPoint x: 288, endPoint y: 178, distance: 7.8
click at [293, 183] on p "IP" at bounding box center [293, 182] width 10 height 17
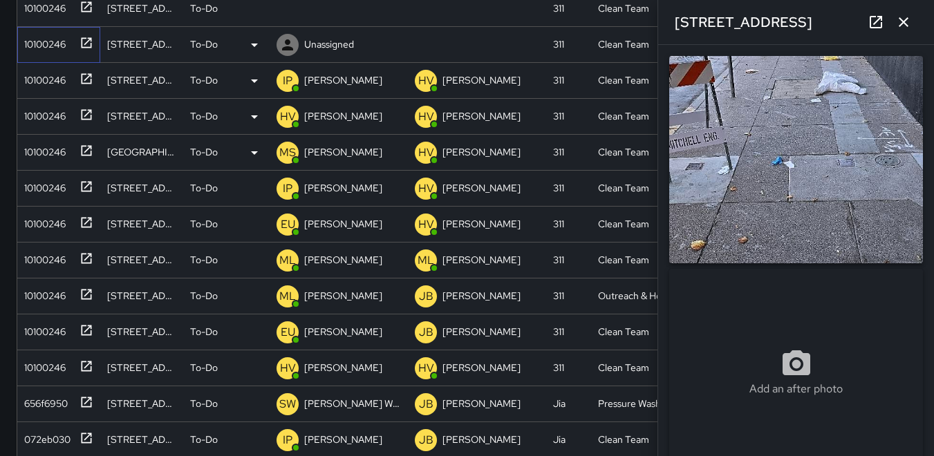
click at [50, 47] on div "10100246" at bounding box center [42, 41] width 47 height 19
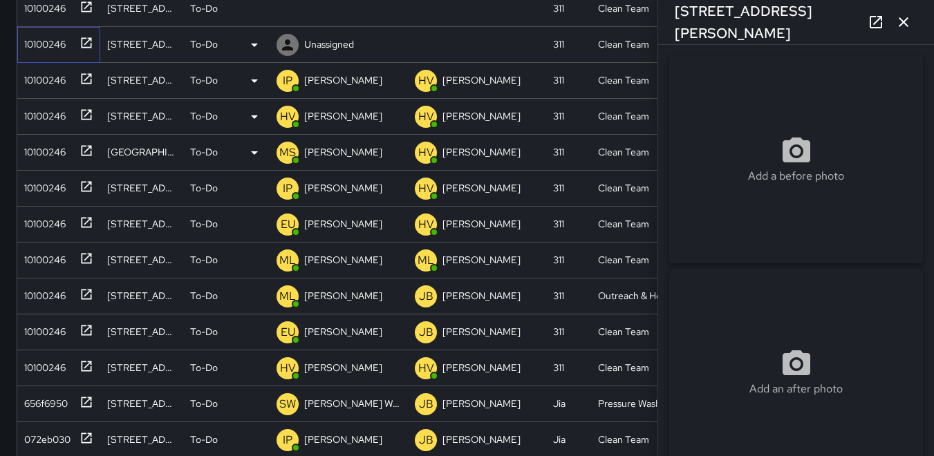
type input "**********"
click at [285, 43] on icon at bounding box center [287, 45] width 17 height 17
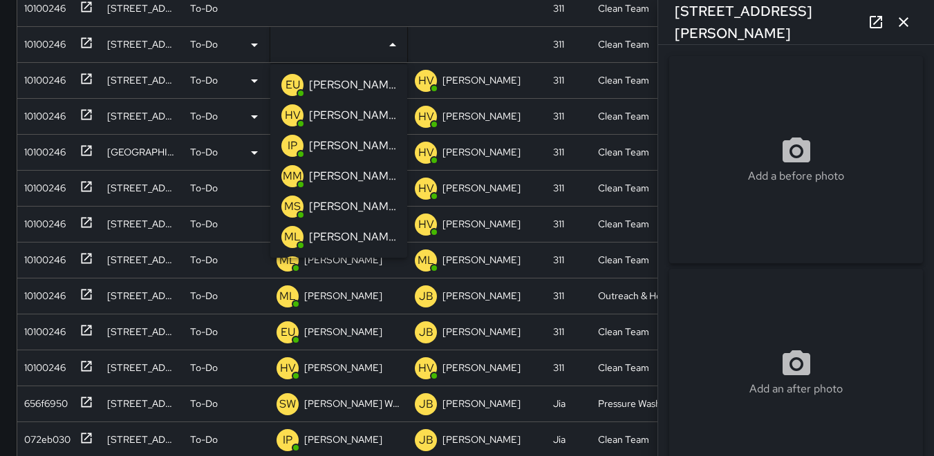
click at [295, 115] on p "HV" at bounding box center [293, 115] width 16 height 17
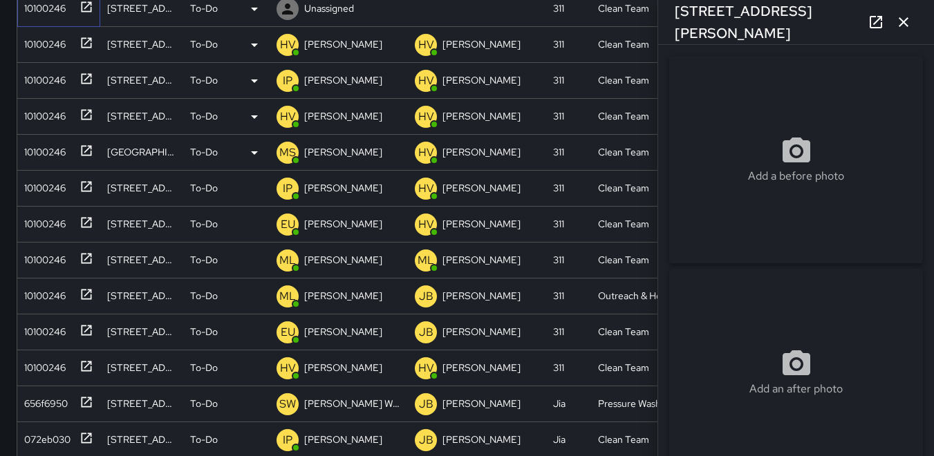
click at [46, 16] on div "10100246" at bounding box center [56, 5] width 75 height 23
click at [287, 13] on icon at bounding box center [287, 8] width 11 height 11
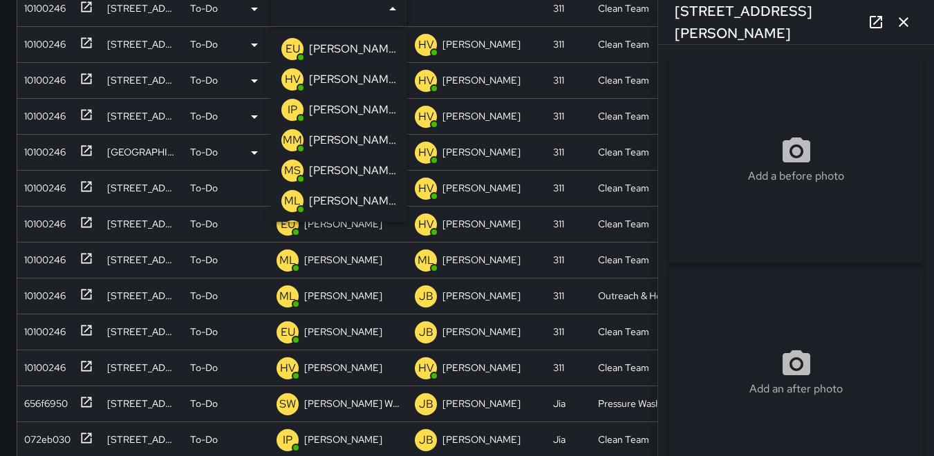
scroll to position [218, 0]
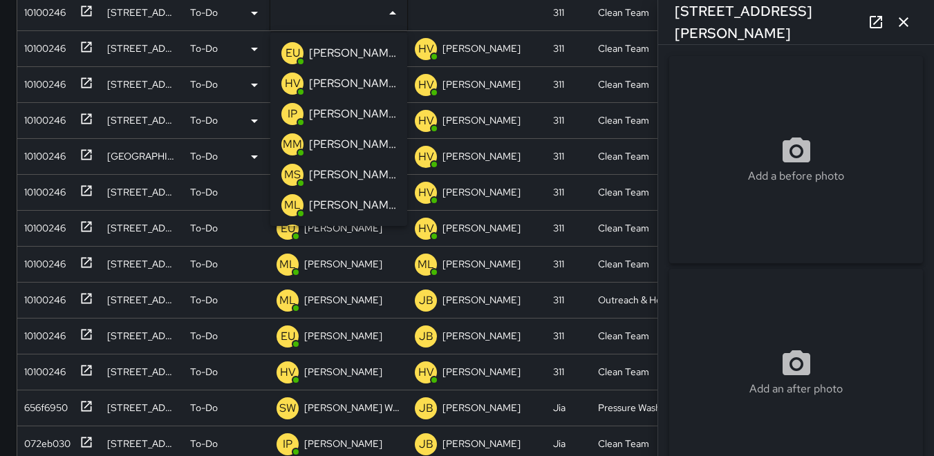
click at [285, 82] on p "HV" at bounding box center [293, 83] width 16 height 17
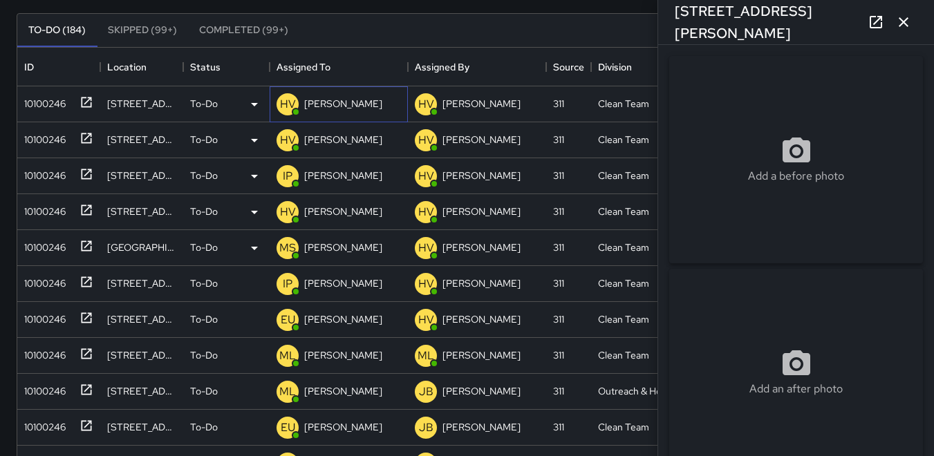
scroll to position [0, 0]
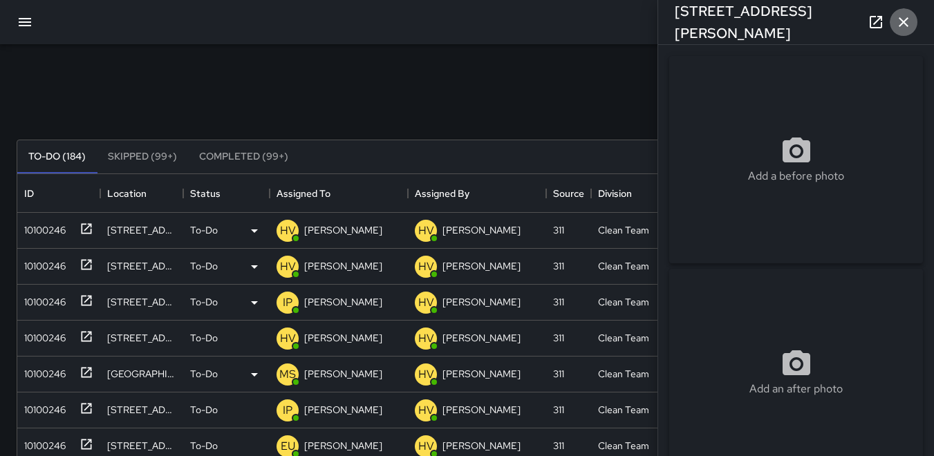
click at [454, 28] on icon "button" at bounding box center [903, 22] width 17 height 17
